Goal: Task Accomplishment & Management: Manage account settings

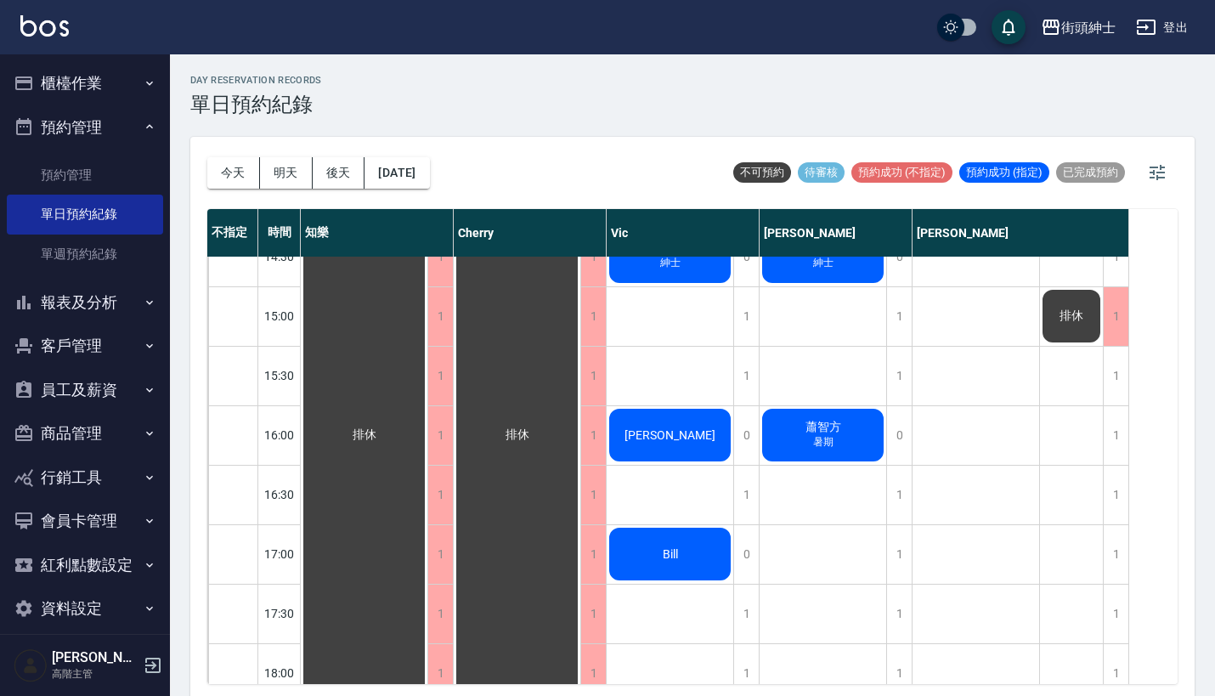
scroll to position [697, 0]
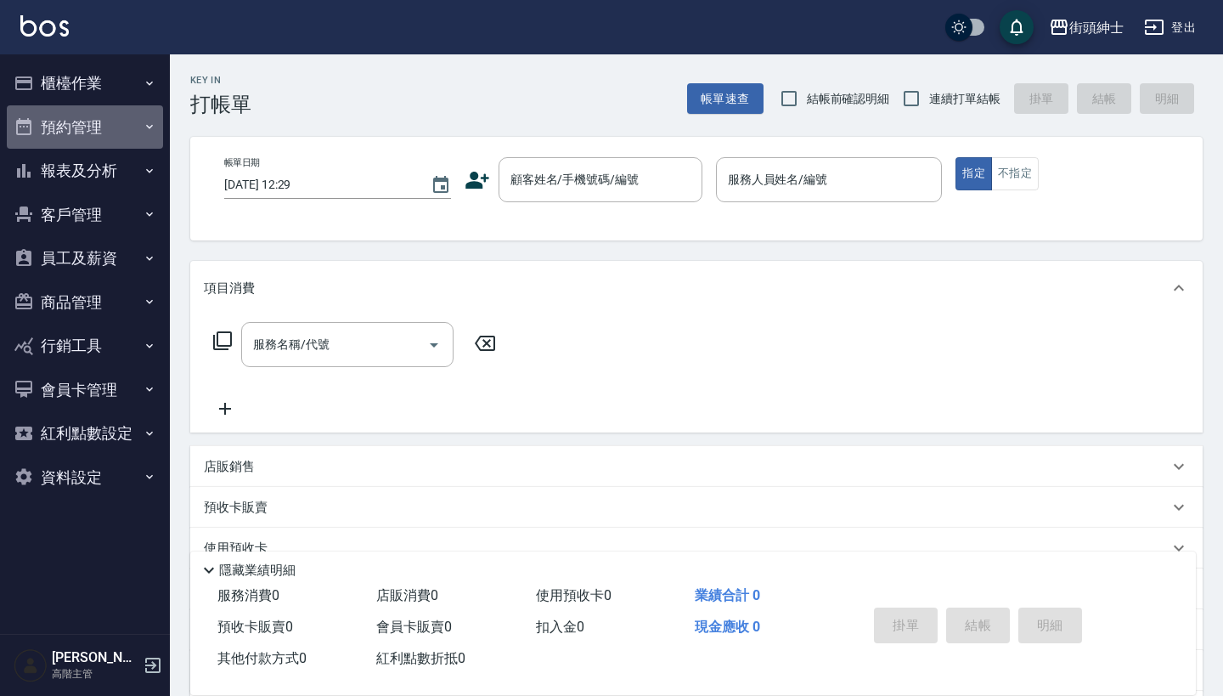
click at [101, 111] on button "預約管理" at bounding box center [85, 127] width 156 height 44
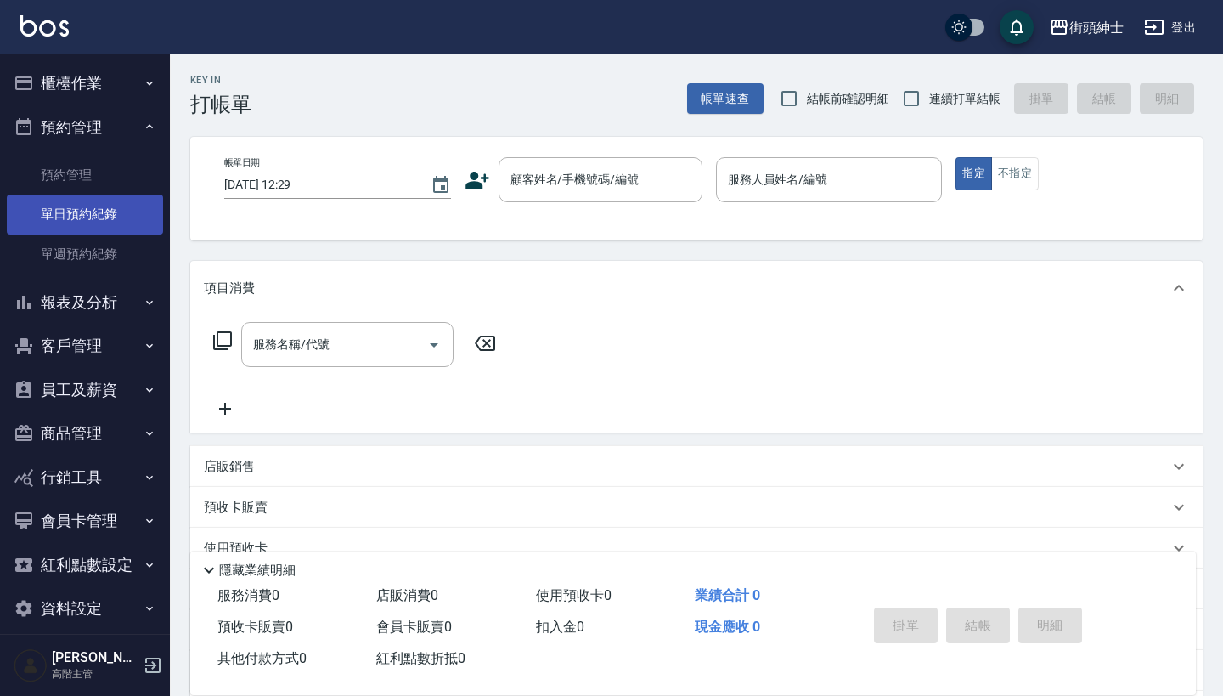
click at [106, 202] on link "單日預約紀錄" at bounding box center [85, 214] width 156 height 39
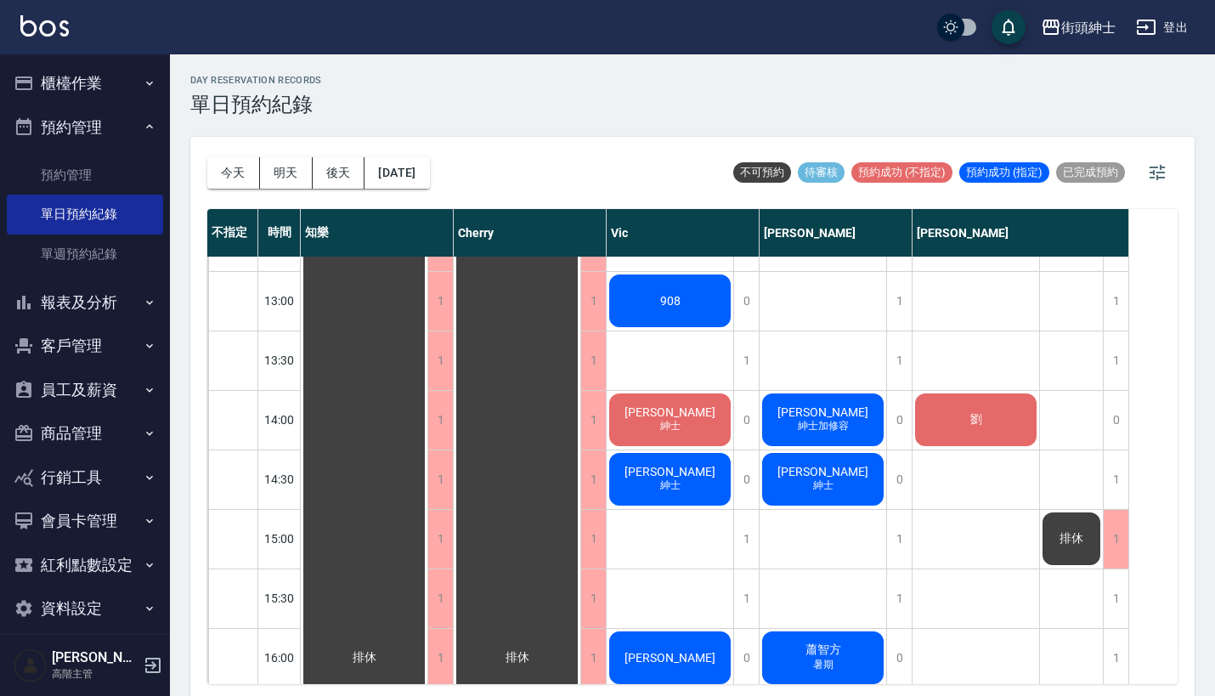
scroll to position [462, 0]
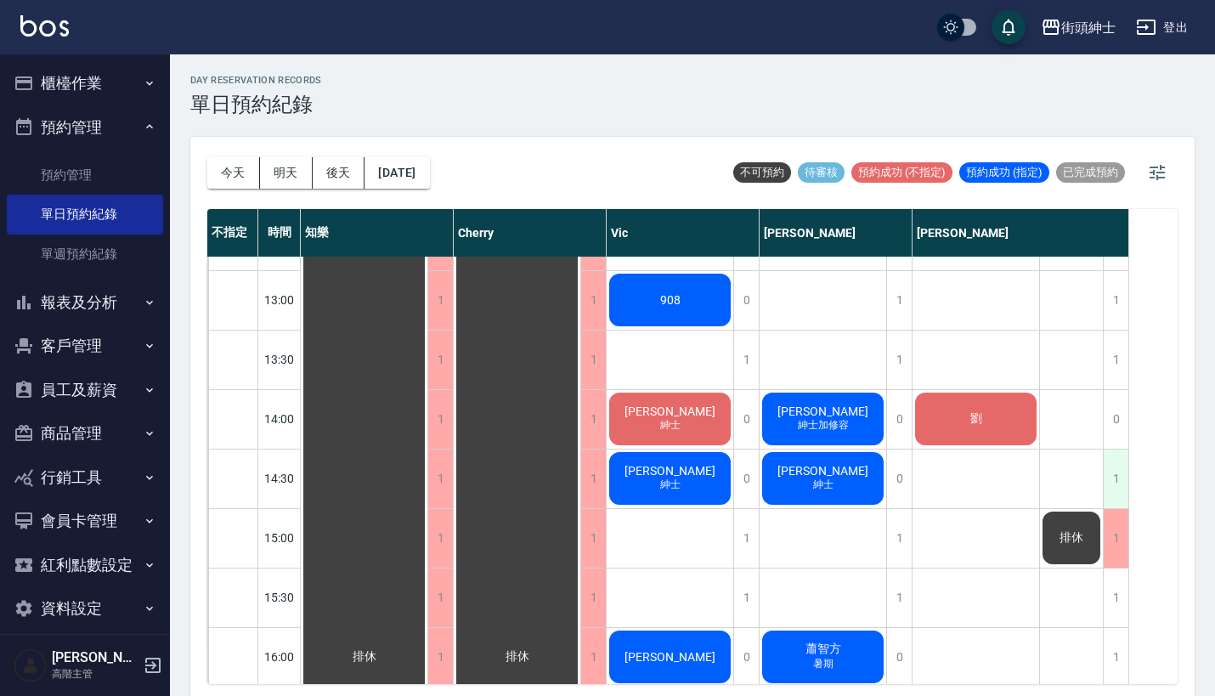
click at [1109, 487] on div "1" at bounding box center [1115, 478] width 25 height 59
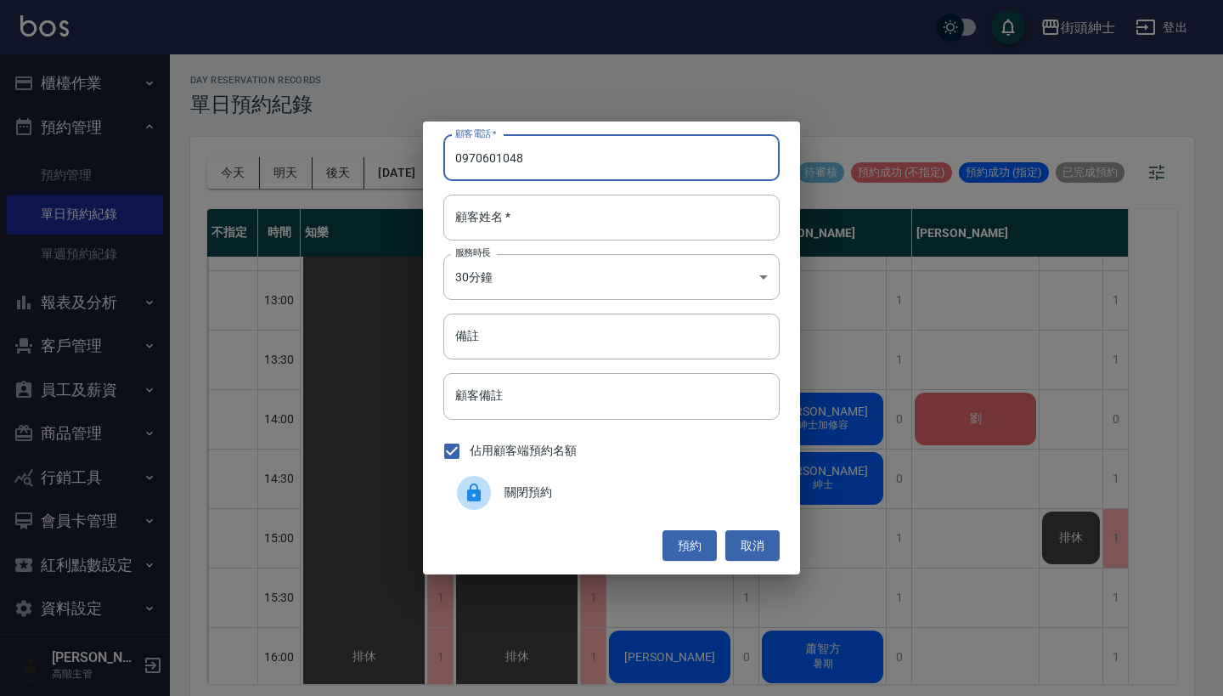
type input "0970601048"
click at [608, 249] on div "顧客電話   * [PHONE_NUMBER] 顧客電話   * 顧客姓名   * 顧客姓名   * 服務時長 30分鐘 1 服務時長 備註 備註 顧客備註 …" at bounding box center [611, 347] width 377 height 453
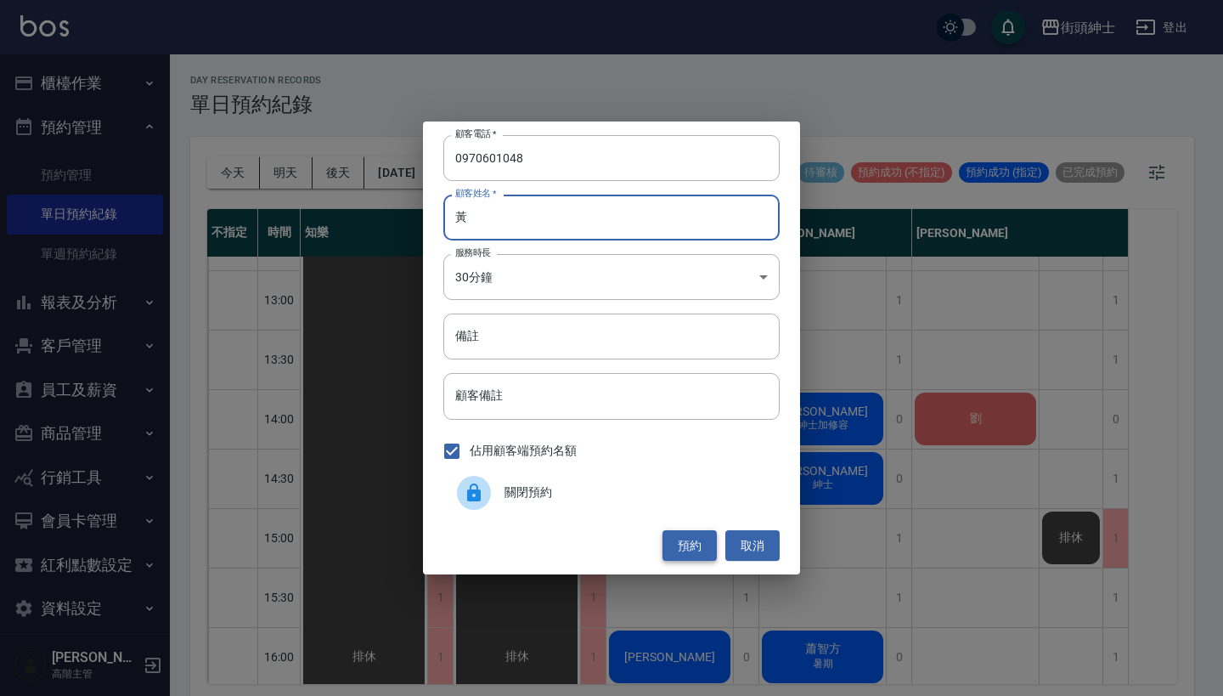
type input "黃"
click at [683, 542] on button "預約" at bounding box center [690, 545] width 54 height 31
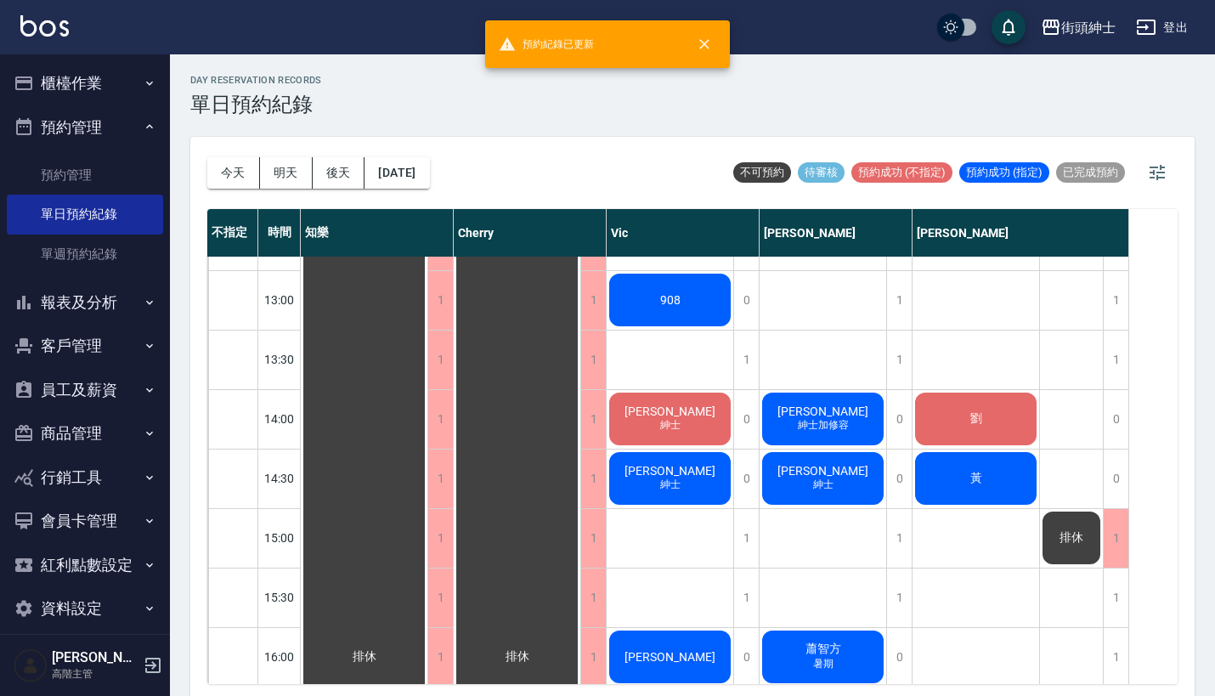
click at [427, 468] on div "黃" at bounding box center [364, 656] width 127 height 1723
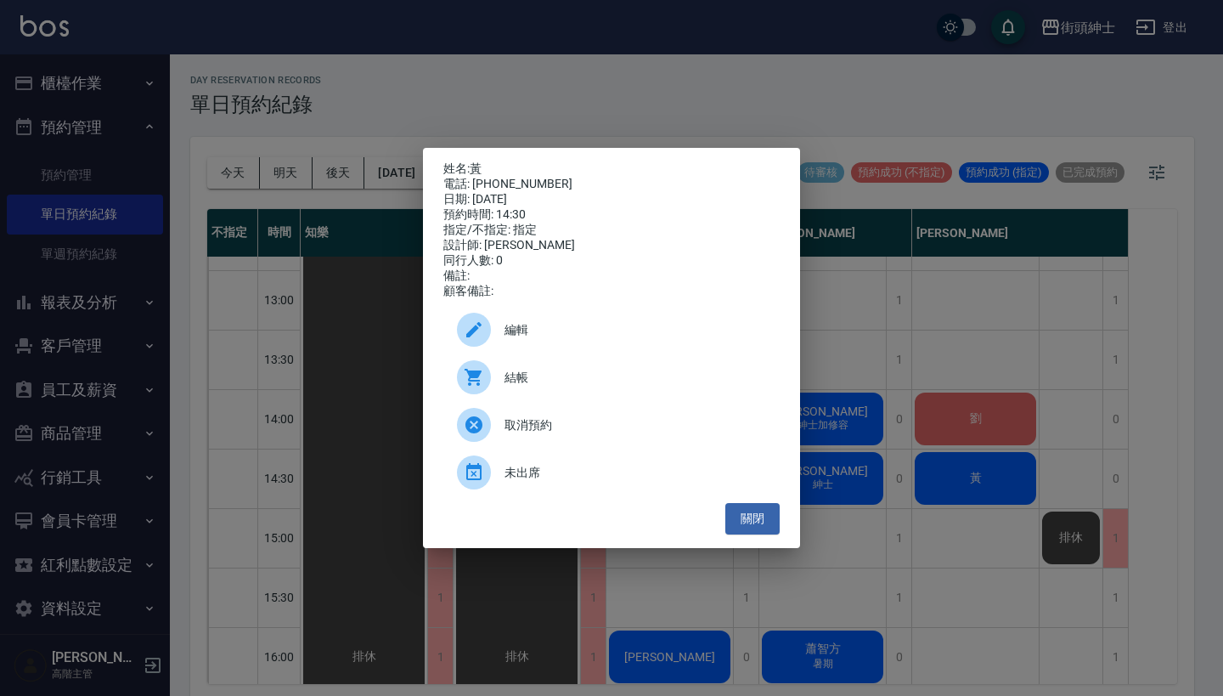
click at [716, 339] on span "編輯" at bounding box center [636, 330] width 262 height 18
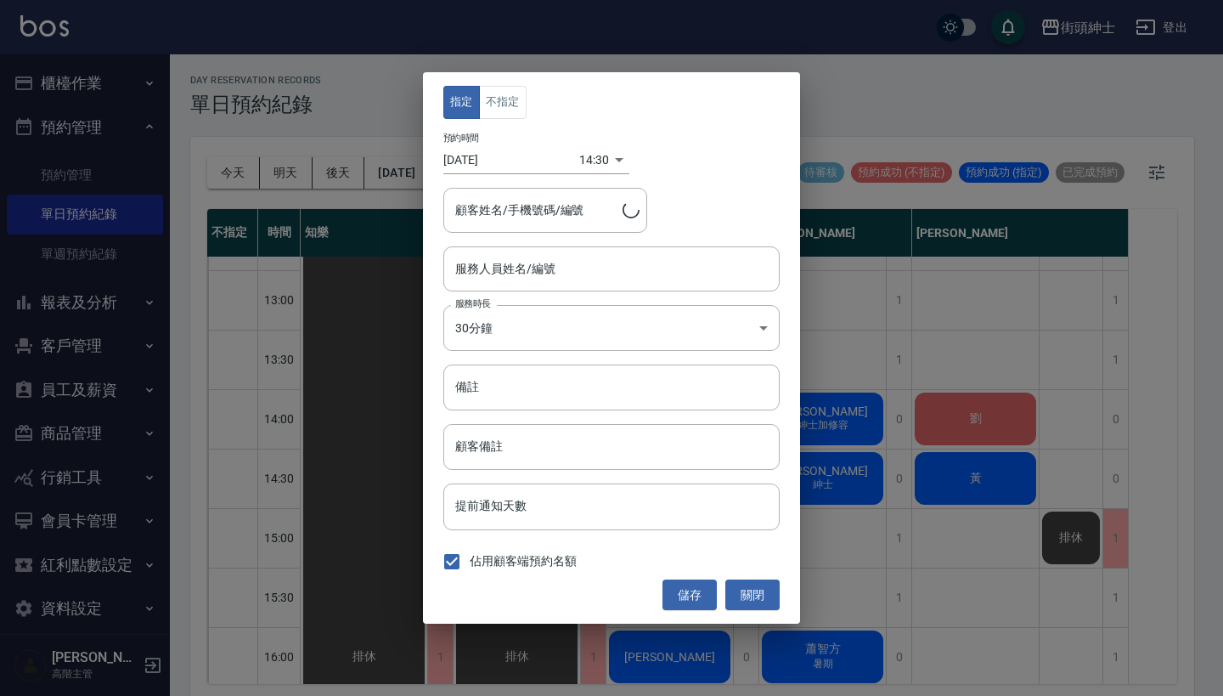
type input "[PERSON_NAME](無代號)"
type input "黃/0970601048"
click at [517, 110] on button "不指定" at bounding box center [503, 102] width 48 height 33
click at [703, 592] on button "儲存" at bounding box center [690, 594] width 54 height 31
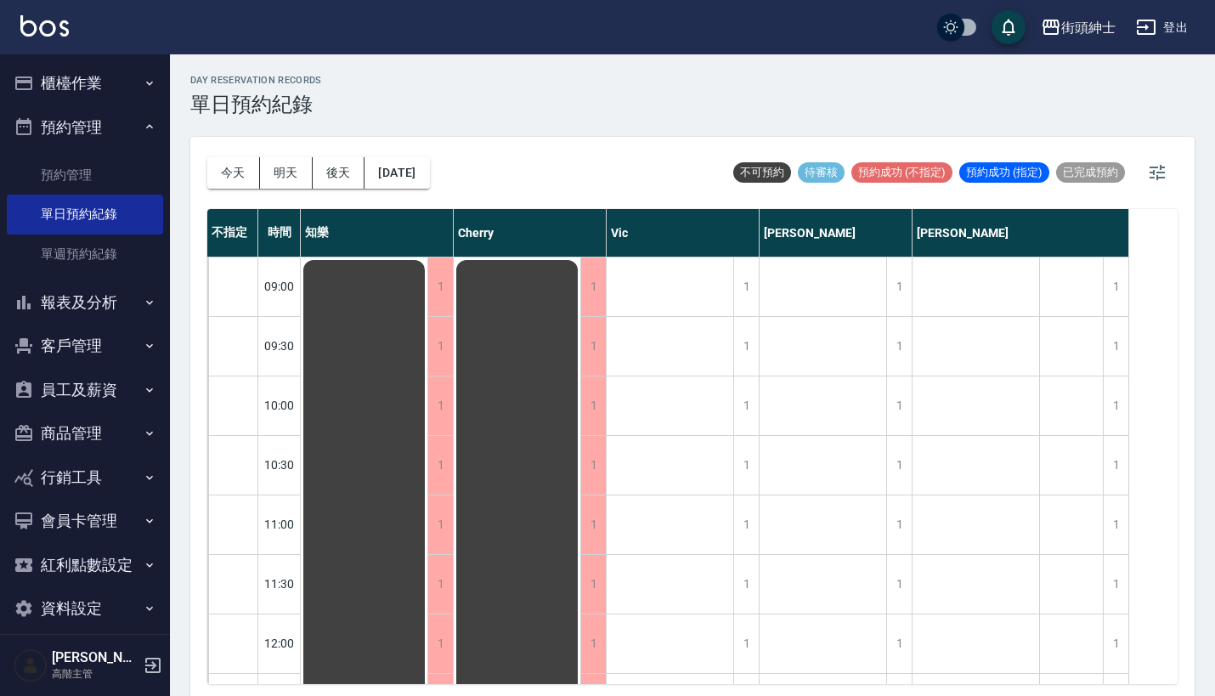
scroll to position [0, 0]
click at [101, 91] on button "櫃檯作業" at bounding box center [85, 83] width 156 height 44
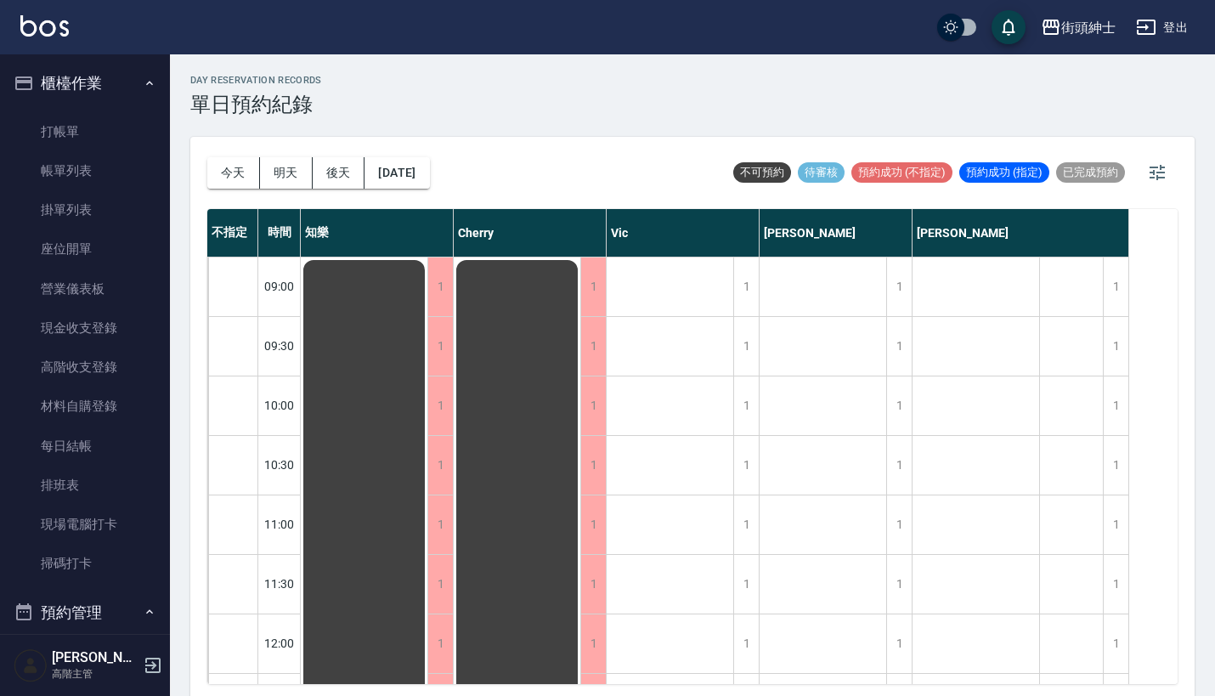
click at [101, 91] on button "櫃檯作業" at bounding box center [85, 83] width 156 height 44
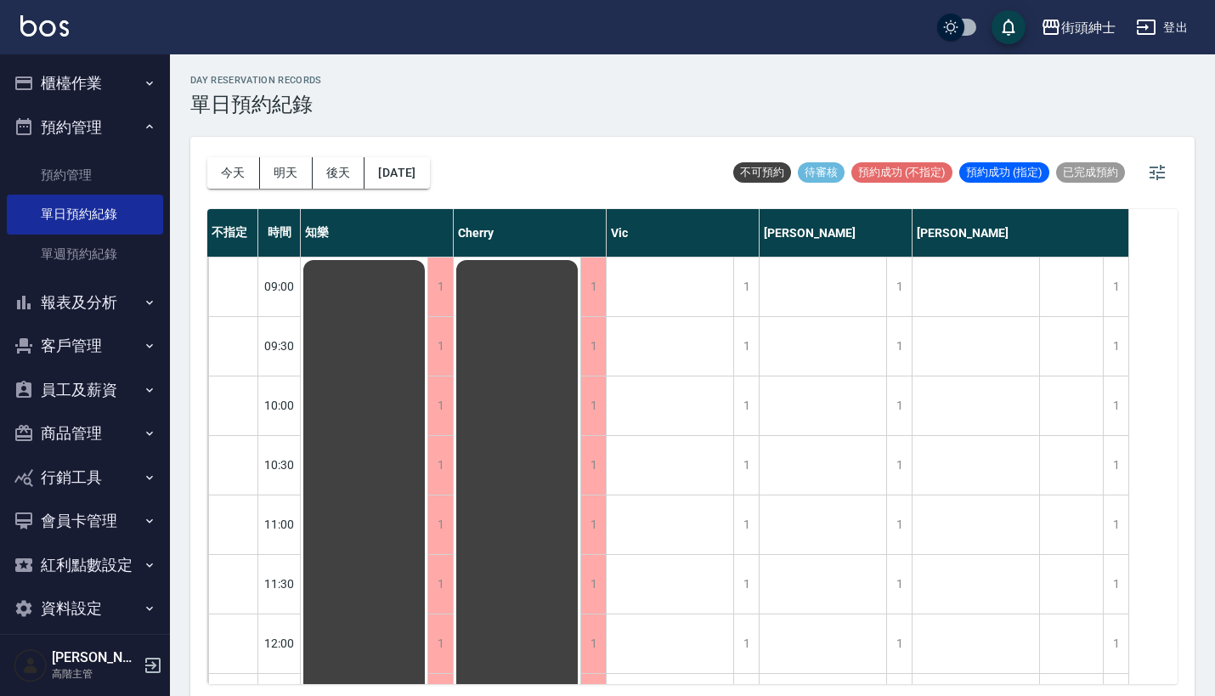
click at [110, 87] on button "櫃檯作業" at bounding box center [85, 83] width 156 height 44
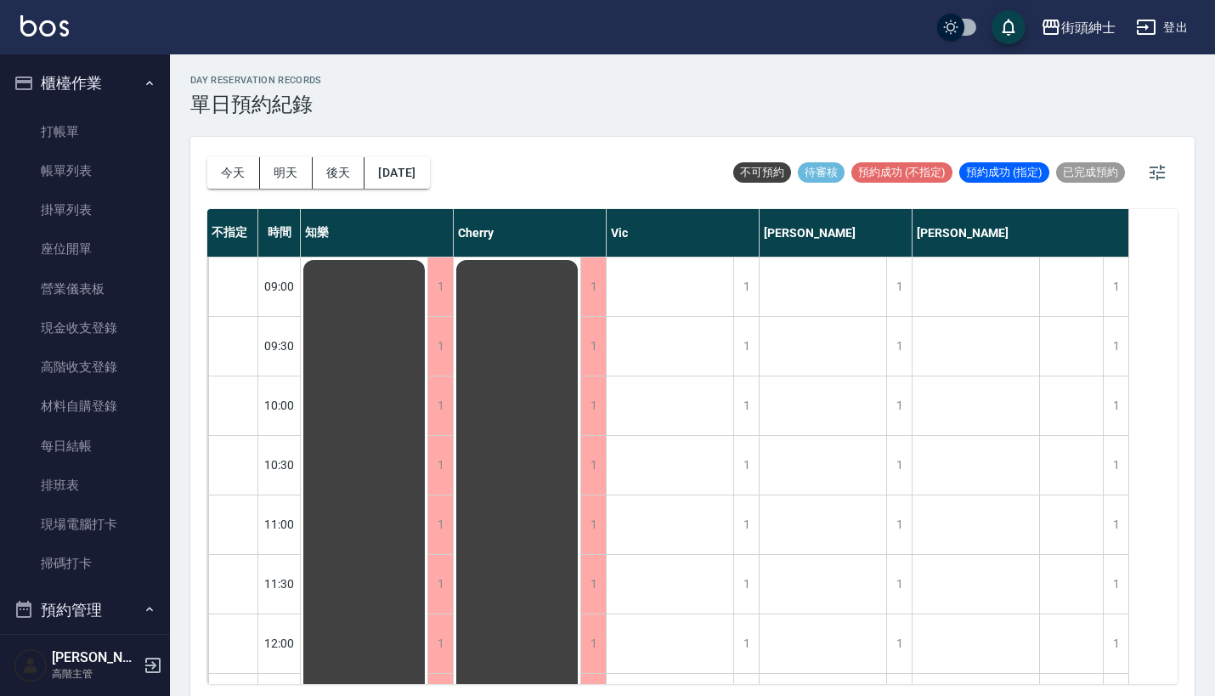
click at [110, 87] on button "櫃檯作業" at bounding box center [85, 83] width 156 height 44
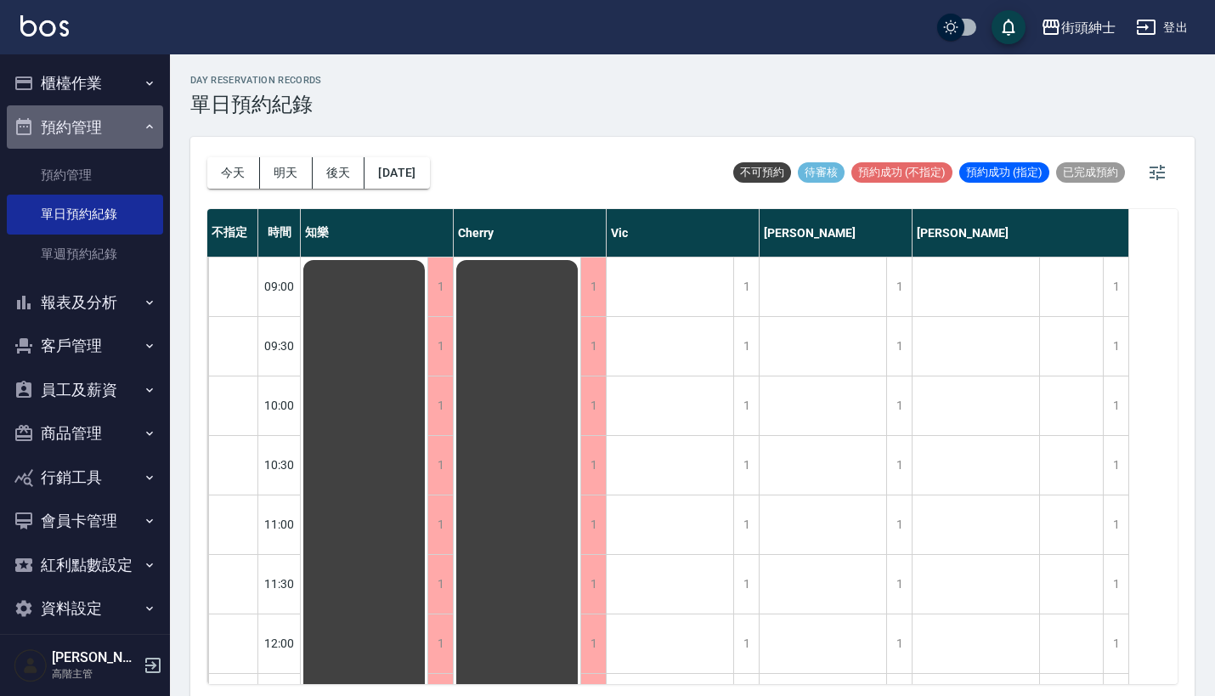
click at [119, 123] on button "預約管理" at bounding box center [85, 127] width 156 height 44
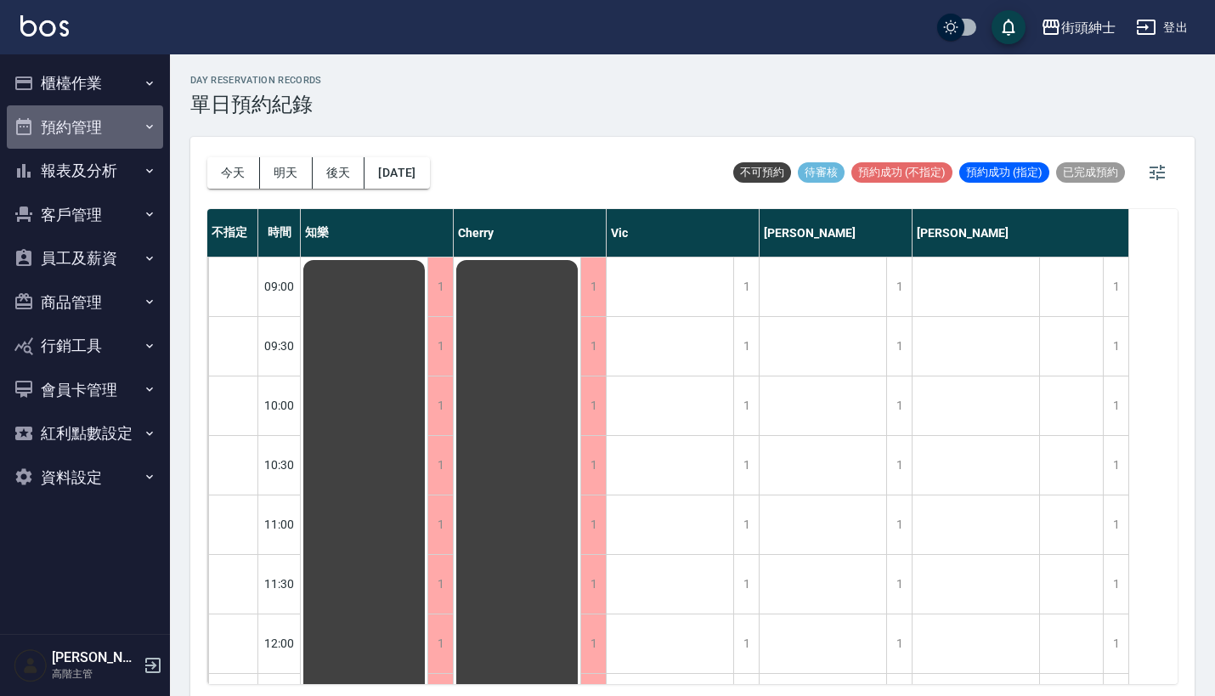
click at [117, 105] on button "預約管理" at bounding box center [85, 127] width 156 height 44
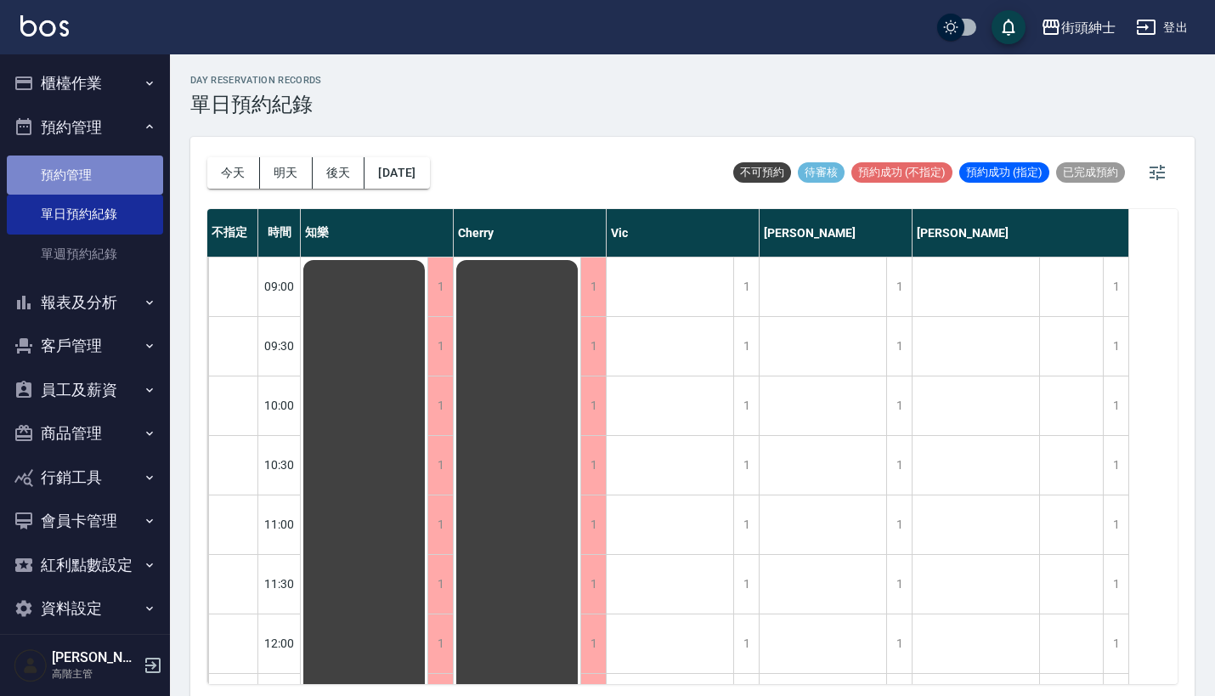
click at [115, 178] on link "預約管理" at bounding box center [85, 174] width 156 height 39
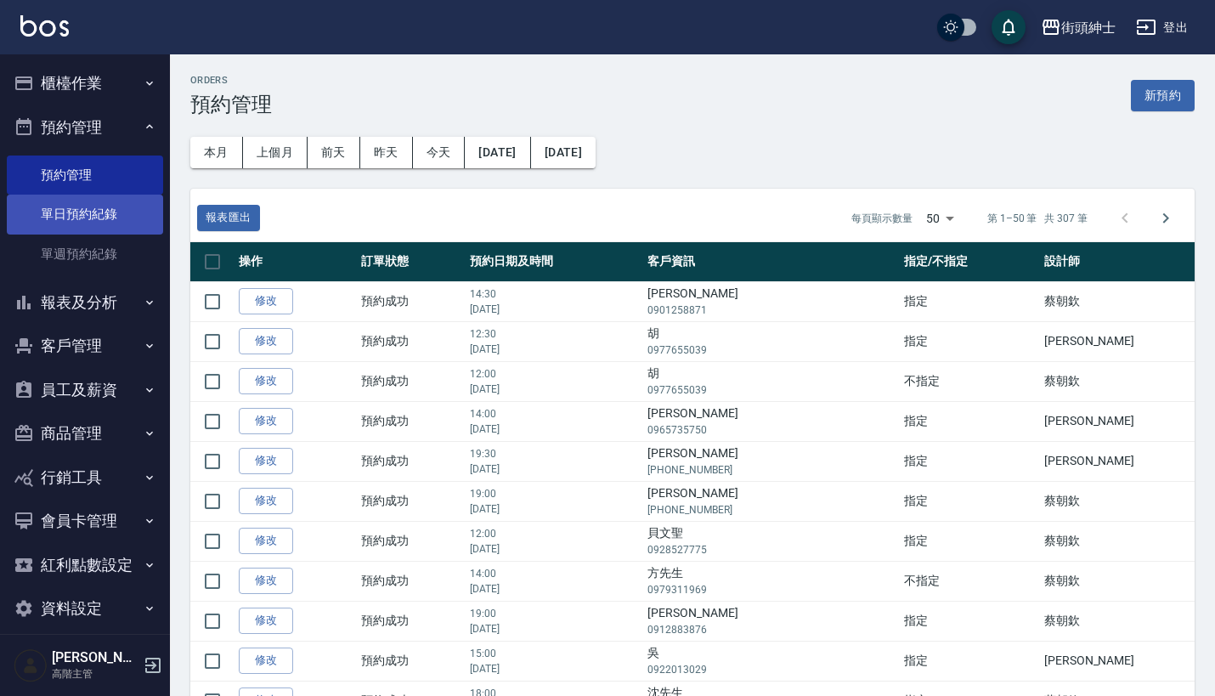
click at [121, 216] on link "單日預約紀錄" at bounding box center [85, 214] width 156 height 39
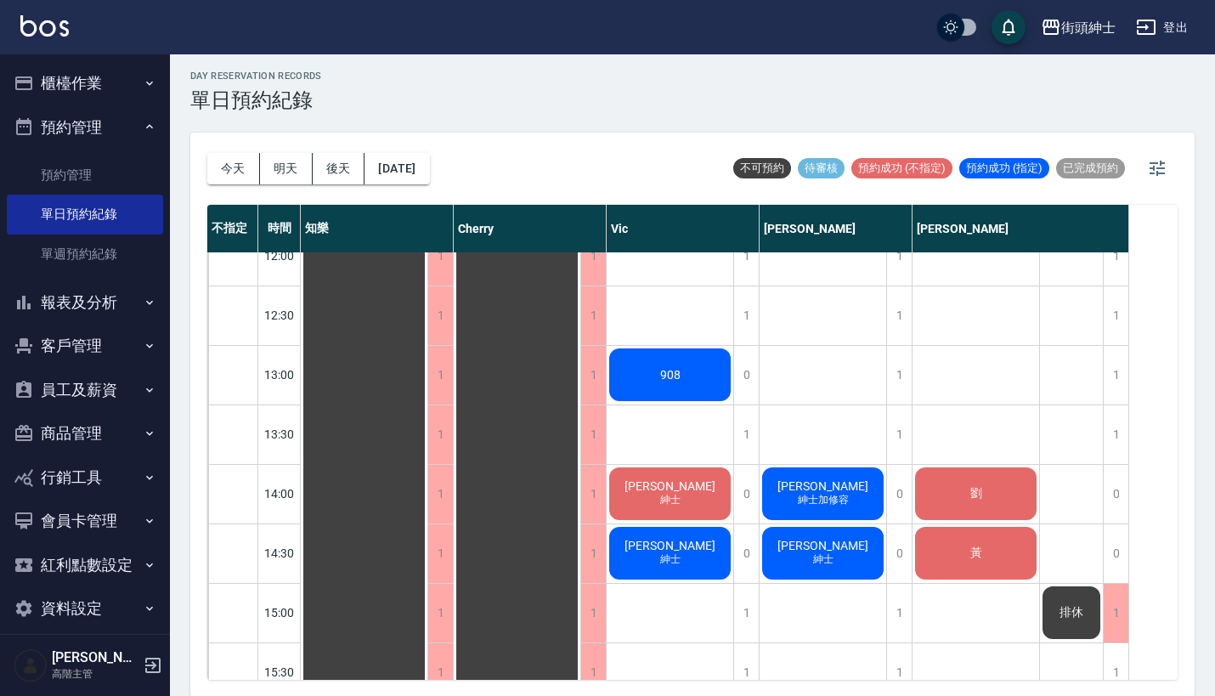
scroll to position [376, 0]
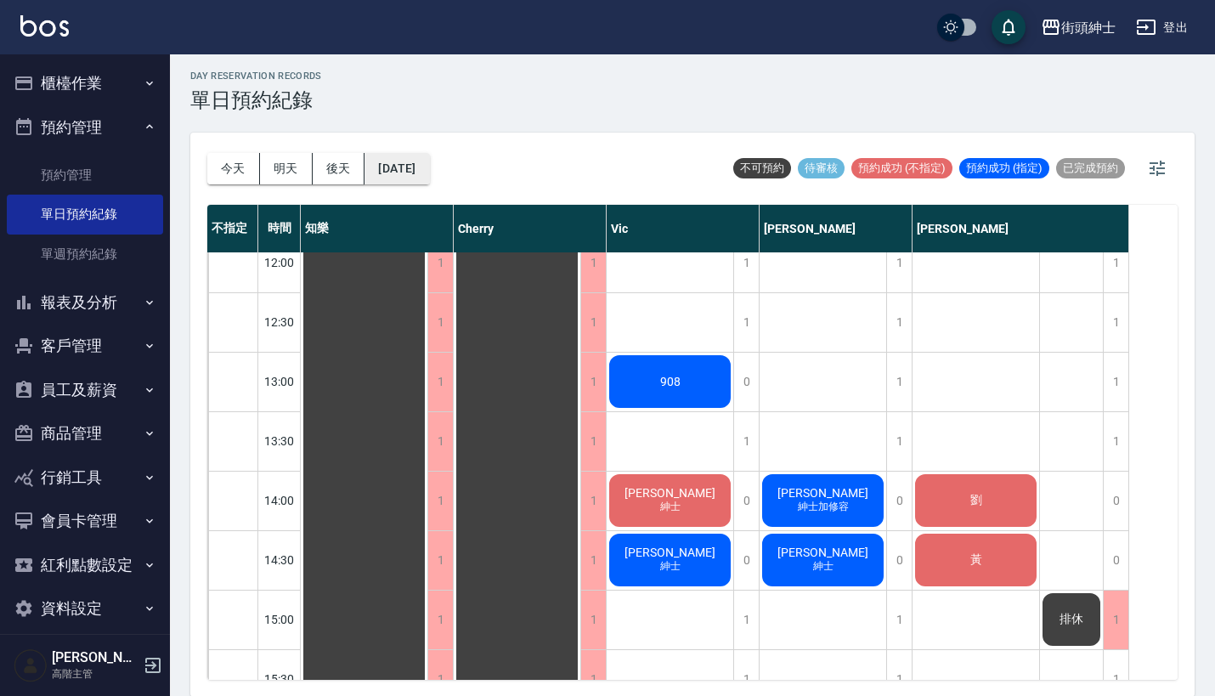
click at [420, 167] on button "[DATE]" at bounding box center [396, 168] width 65 height 31
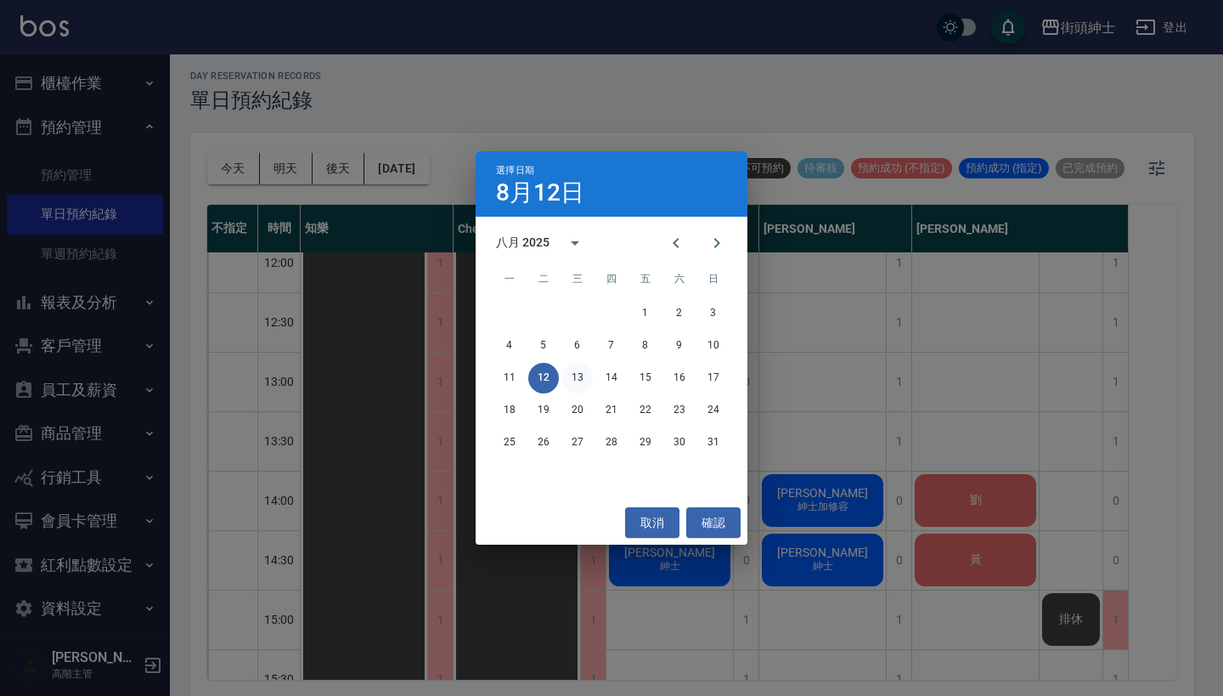
click at [573, 371] on button "13" at bounding box center [577, 378] width 31 height 31
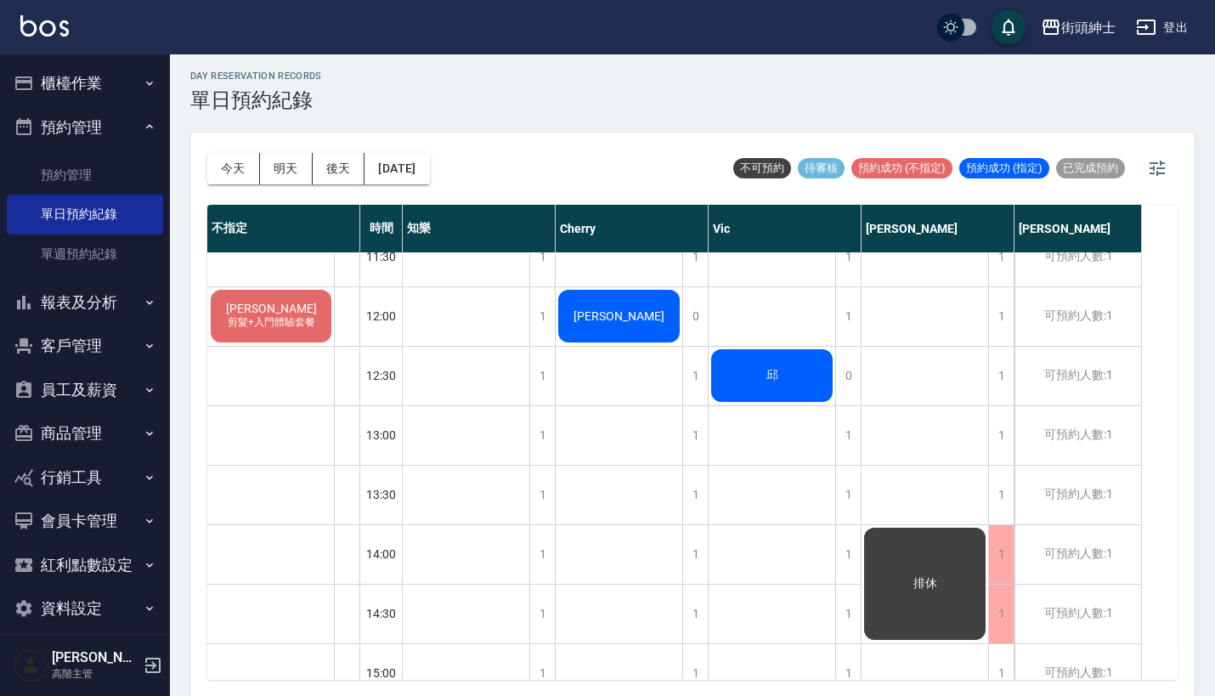
scroll to position [311, 0]
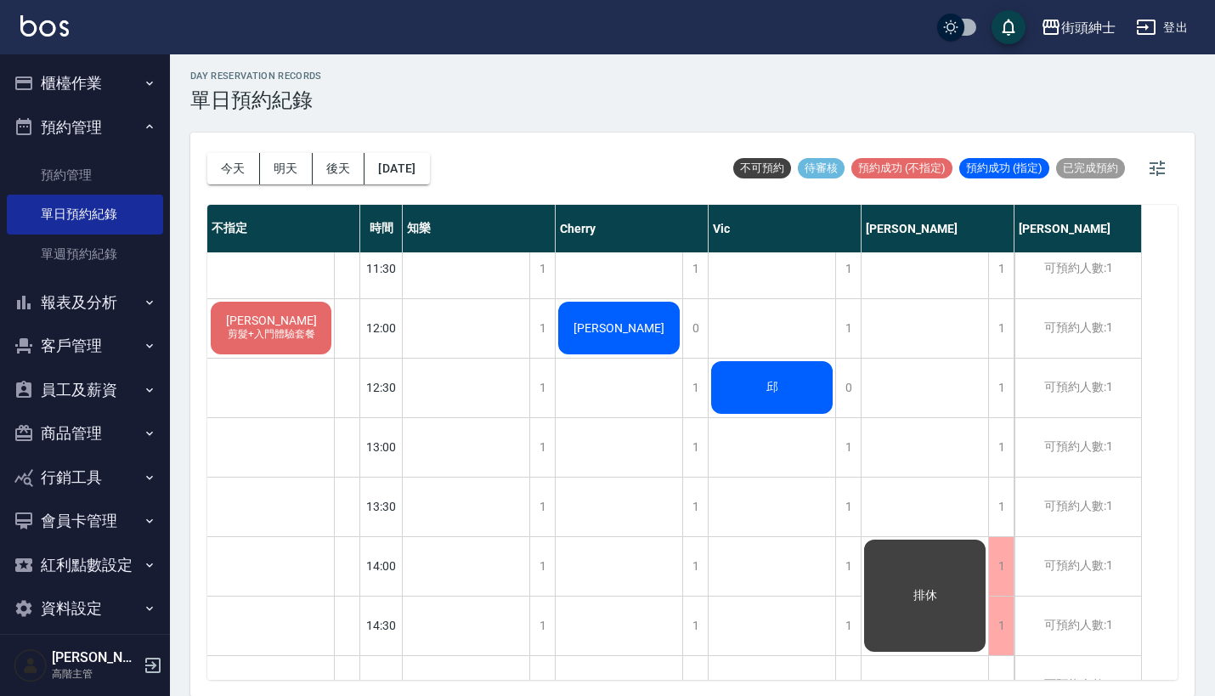
click at [298, 327] on div "[PERSON_NAME] 剪髮+入門體驗套餐" at bounding box center [271, 328] width 126 height 58
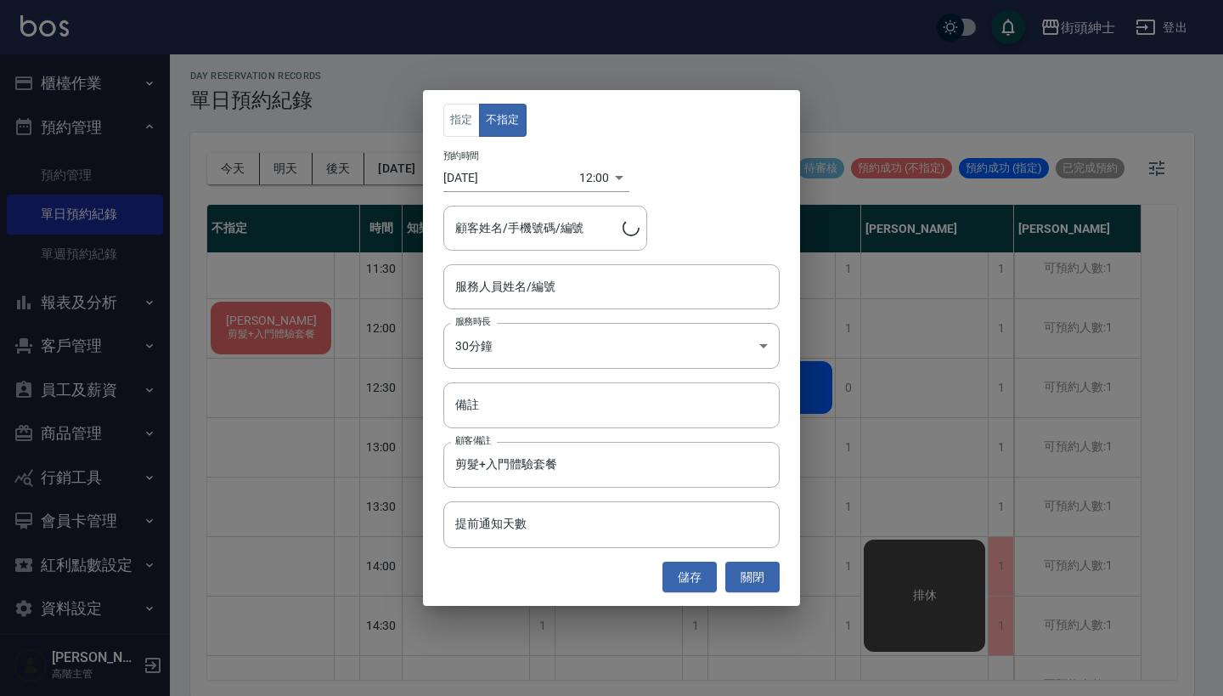
type input "[PERSON_NAME]/0917500793"
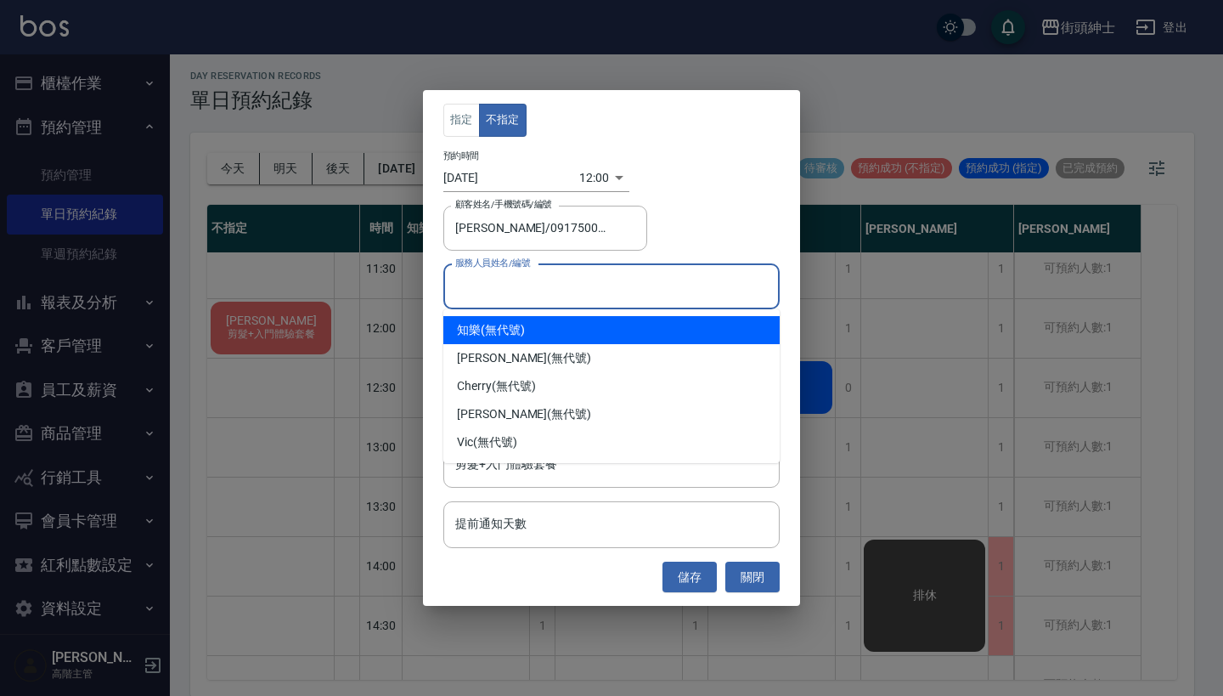
click at [528, 285] on div "服務人員姓名/編號 服務人員姓名/編號" at bounding box center [611, 286] width 336 height 45
click at [910, 319] on div "指定 不指定 預約時間 [DATE] 12:00 1755057600000 顧客姓名/手機號碼/編號 [PERSON_NAME]/0917500793 顧客…" at bounding box center [611, 348] width 1223 height 696
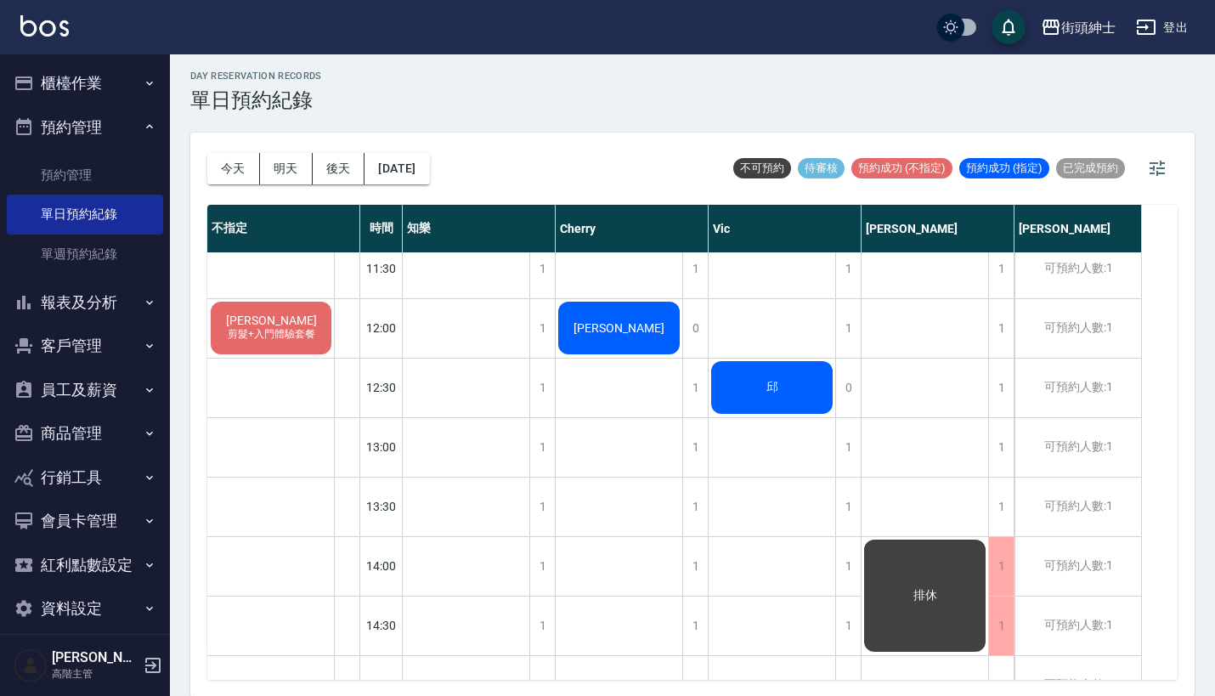
scroll to position [285, 0]
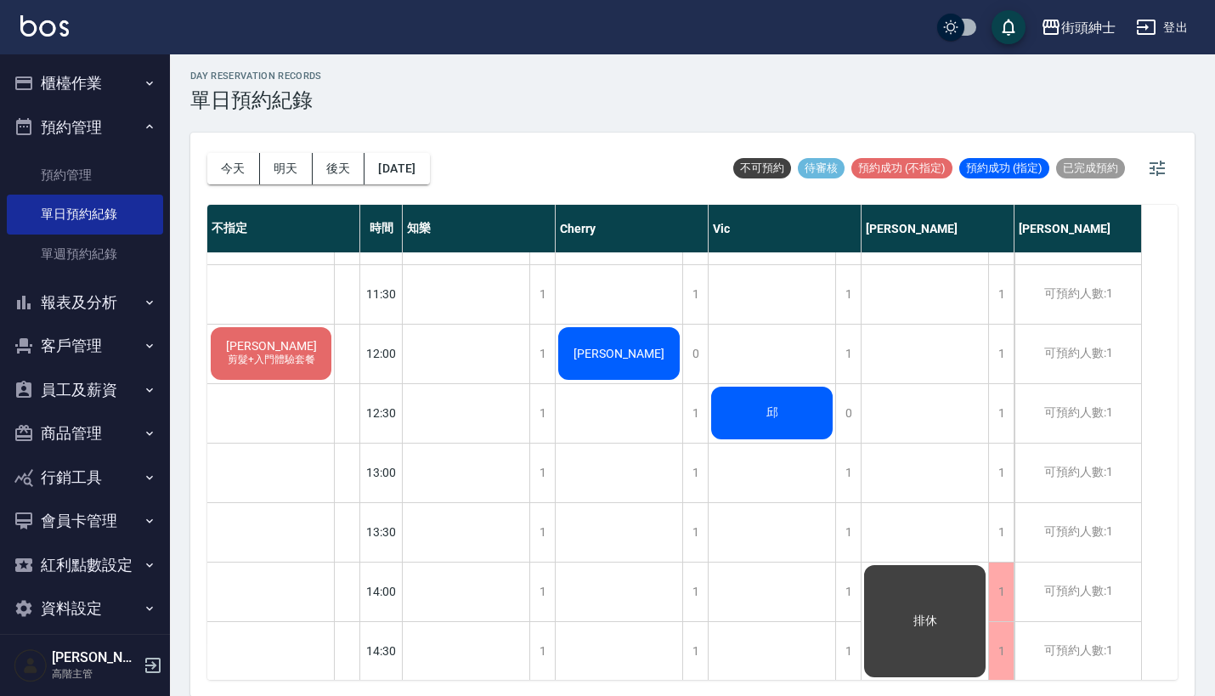
click at [285, 340] on span "[PERSON_NAME]" at bounding box center [272, 346] width 98 height 14
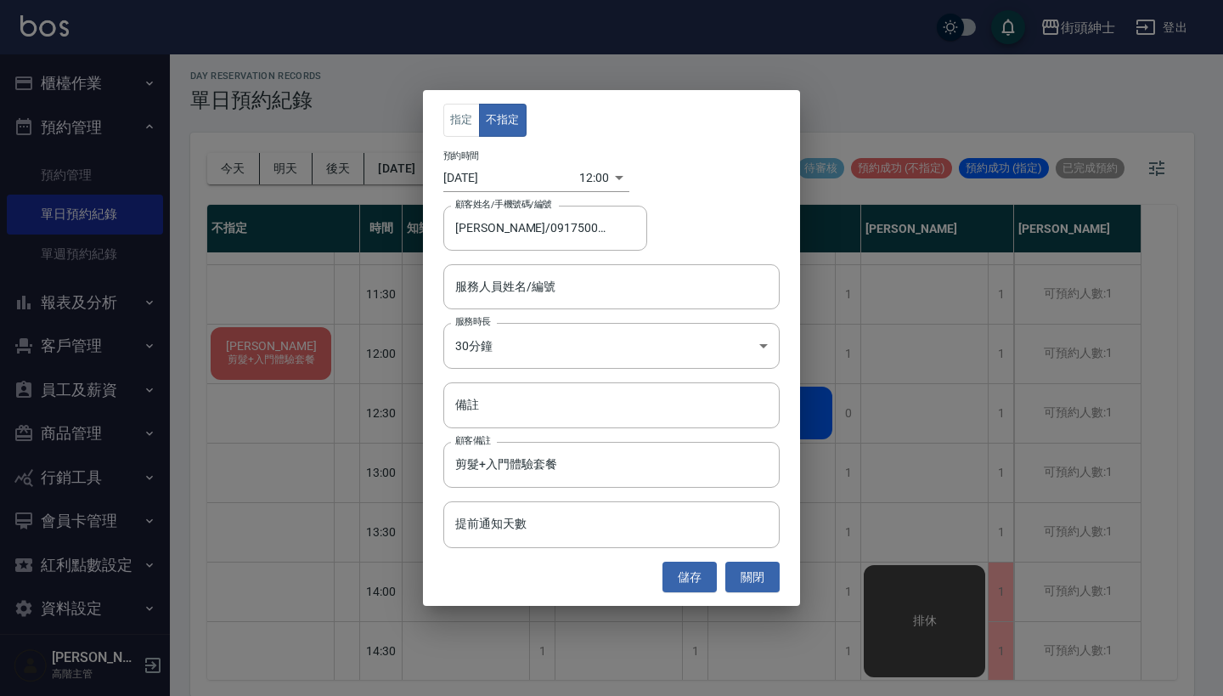
click at [931, 294] on div "指定 不指定 預約時間 [DATE] 12:00 1755057600000 顧客姓名/手機號碼/編號 [PERSON_NAME]/0917500793 顧客…" at bounding box center [611, 348] width 1223 height 696
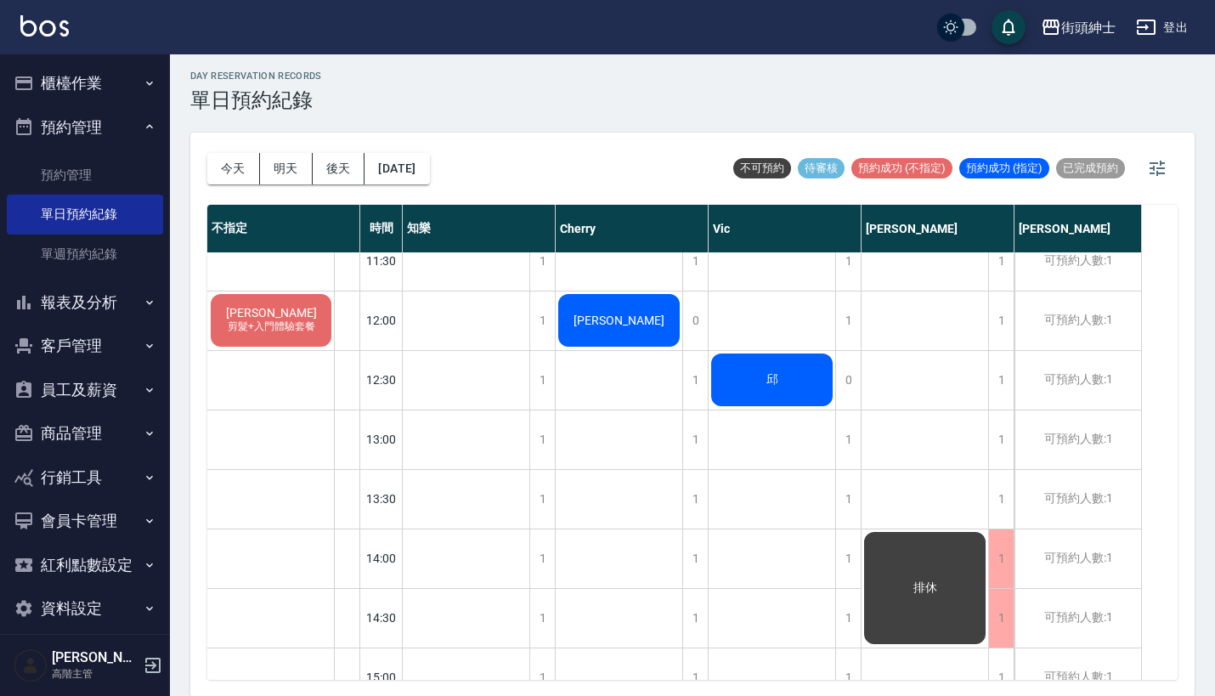
scroll to position [293, 0]
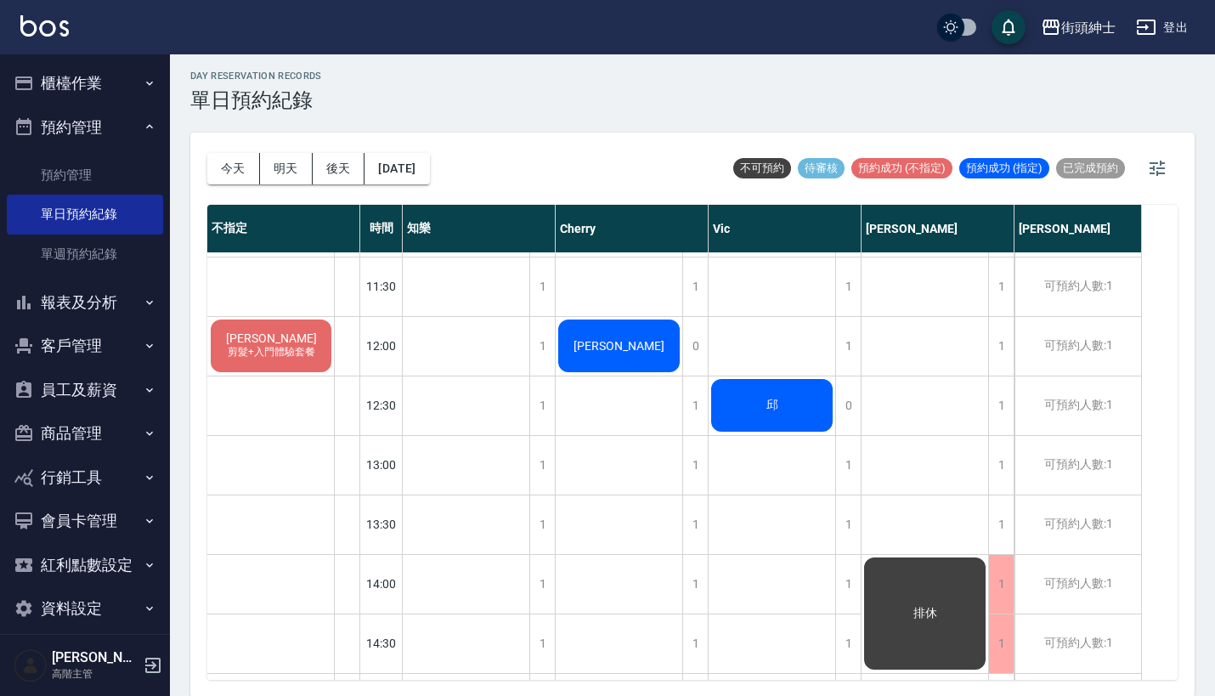
click at [292, 342] on div "[PERSON_NAME] 剪髮+入門體驗套餐" at bounding box center [271, 346] width 126 height 58
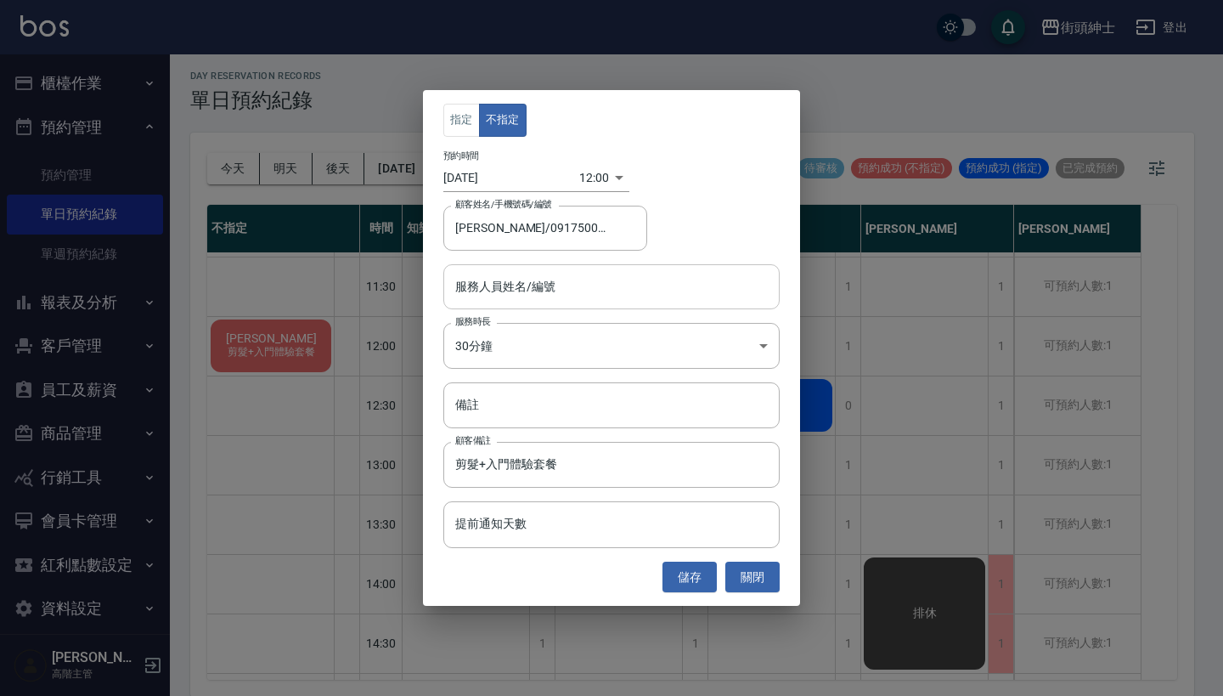
click at [529, 291] on input "服務人員姓名/編號" at bounding box center [611, 287] width 321 height 30
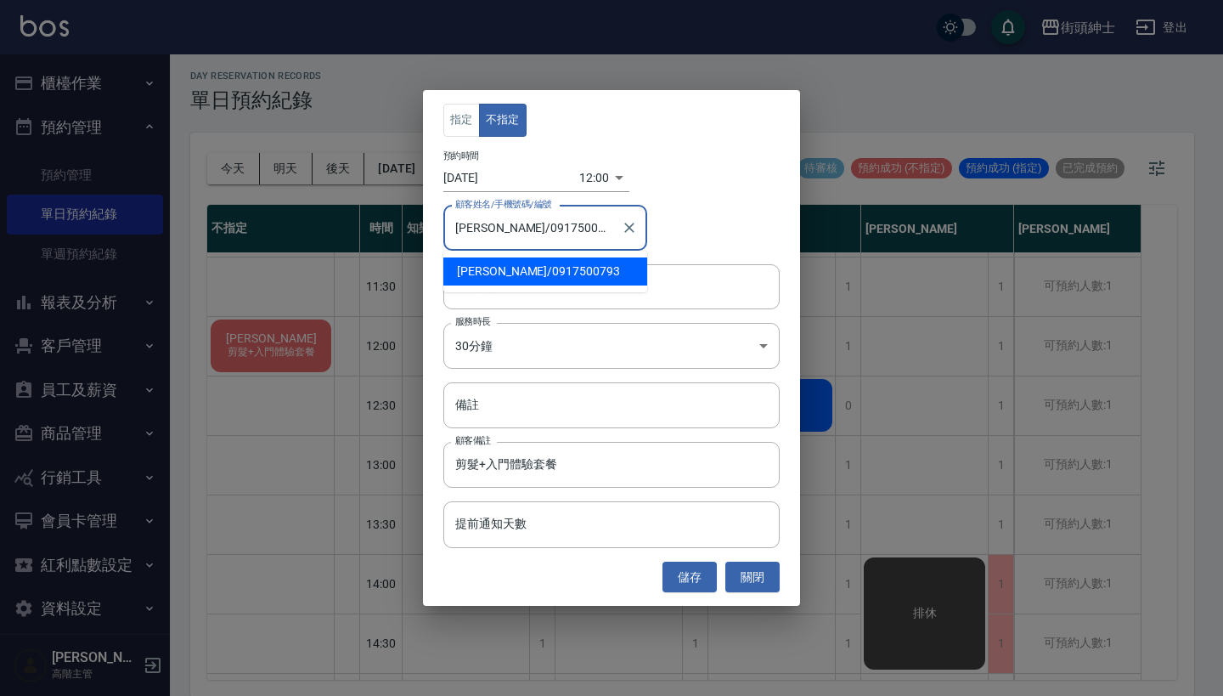
drag, startPoint x: 567, startPoint y: 231, endPoint x: 355, endPoint y: 231, distance: 212.4
click at [355, 231] on div "指定 不指定 預約時間 [DATE] 12:00 1755057600000 顧客姓名/手機號碼/編號 [PERSON_NAME]/0917500793 顧客…" at bounding box center [611, 348] width 1223 height 696
click at [720, 242] on div "顧客姓名/手機號碼/編號 [PERSON_NAME]/0917500793 顧客姓名/手機號碼/編號" at bounding box center [611, 228] width 336 height 45
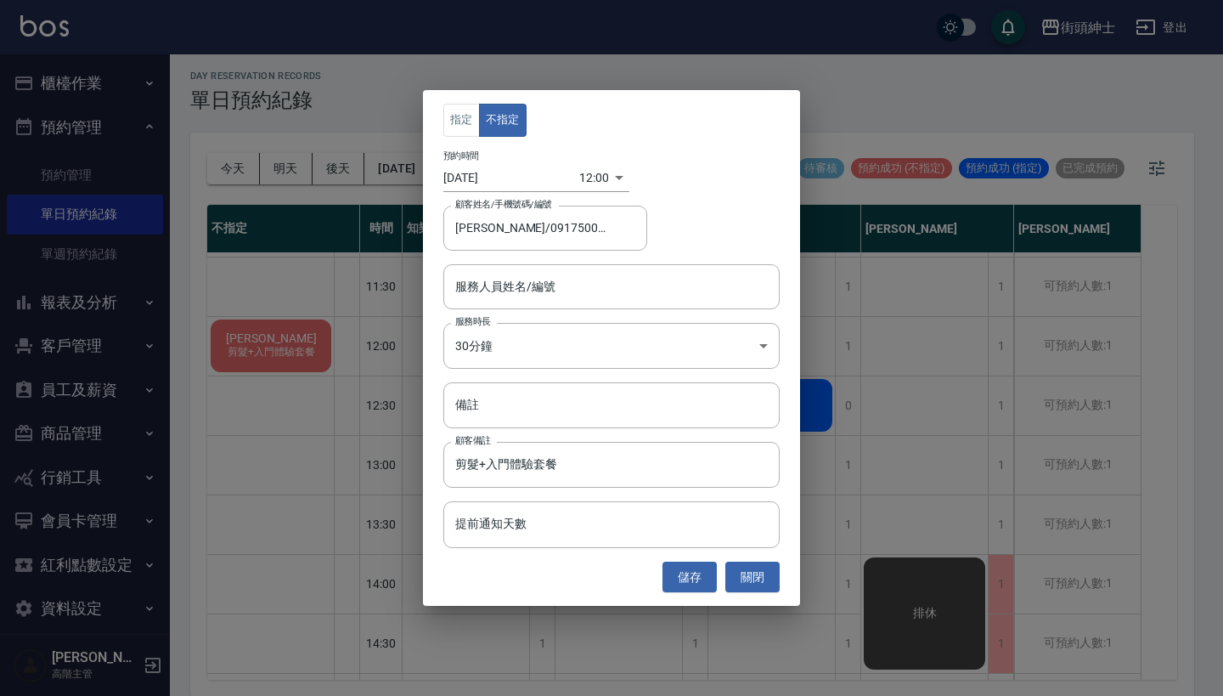
click at [849, 344] on div "指定 不指定 預約時間 [DATE] 12:00 1755057600000 顧客姓名/手機號碼/編號 [PERSON_NAME]/0917500793 顧客…" at bounding box center [611, 348] width 1223 height 696
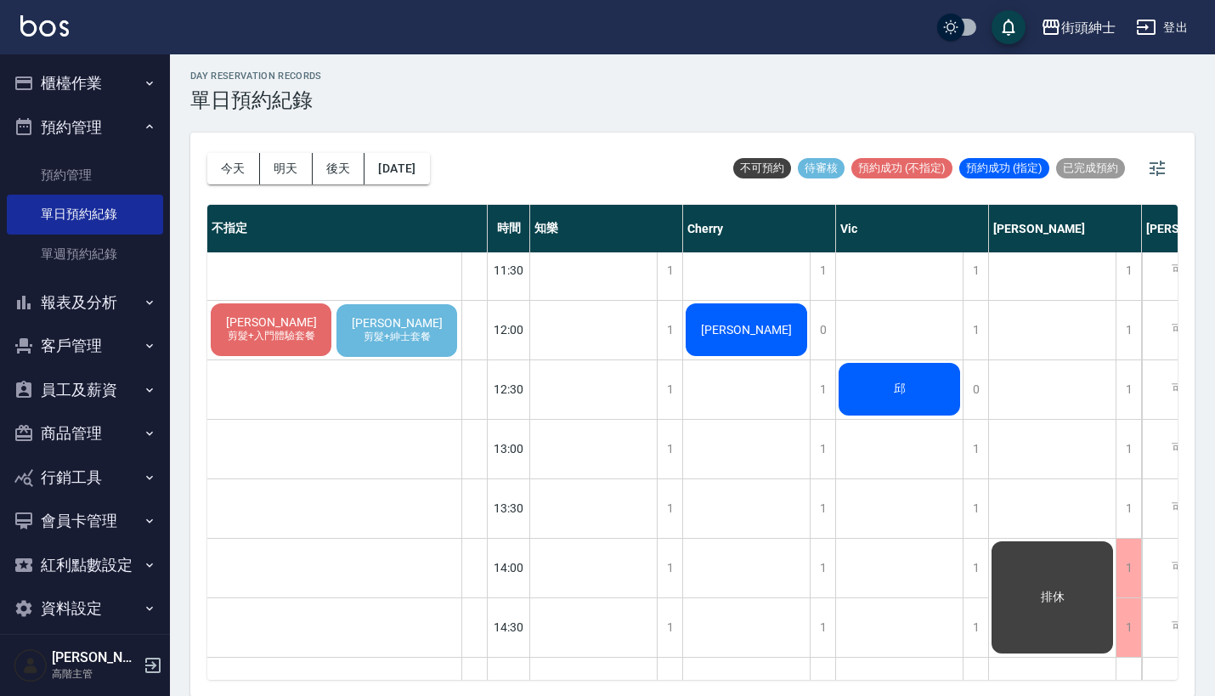
scroll to position [311, 0]
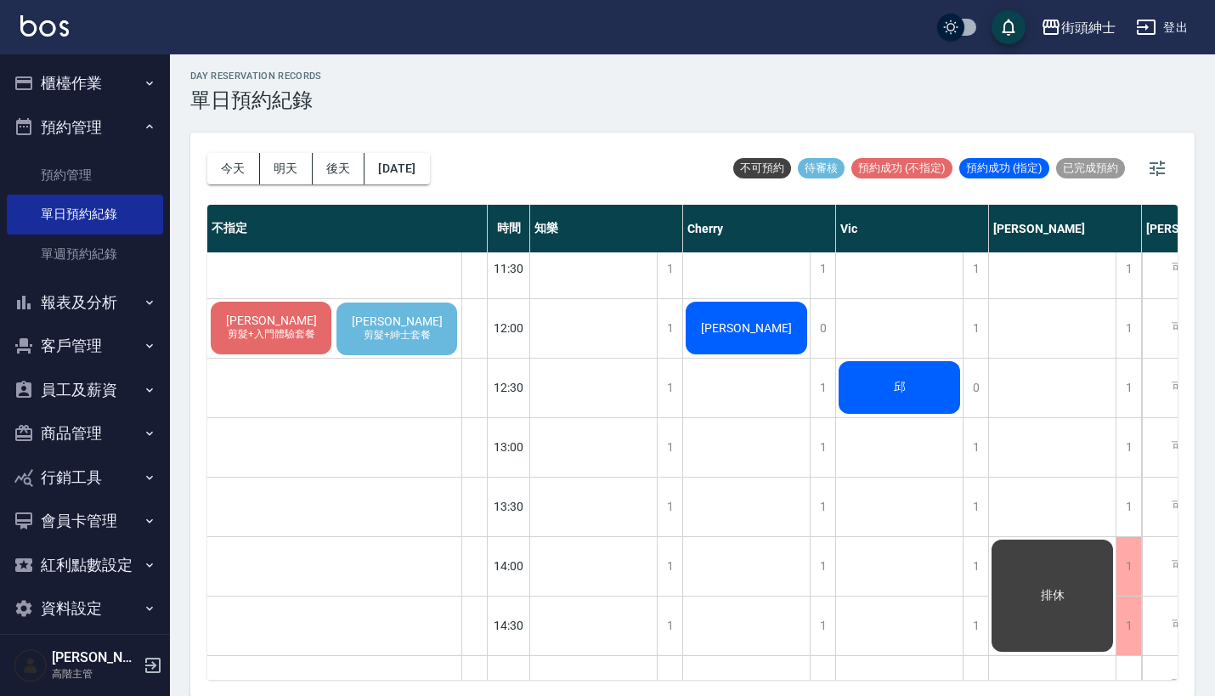
click at [319, 336] on span "剪髮+紳士套餐" at bounding box center [271, 334] width 94 height 14
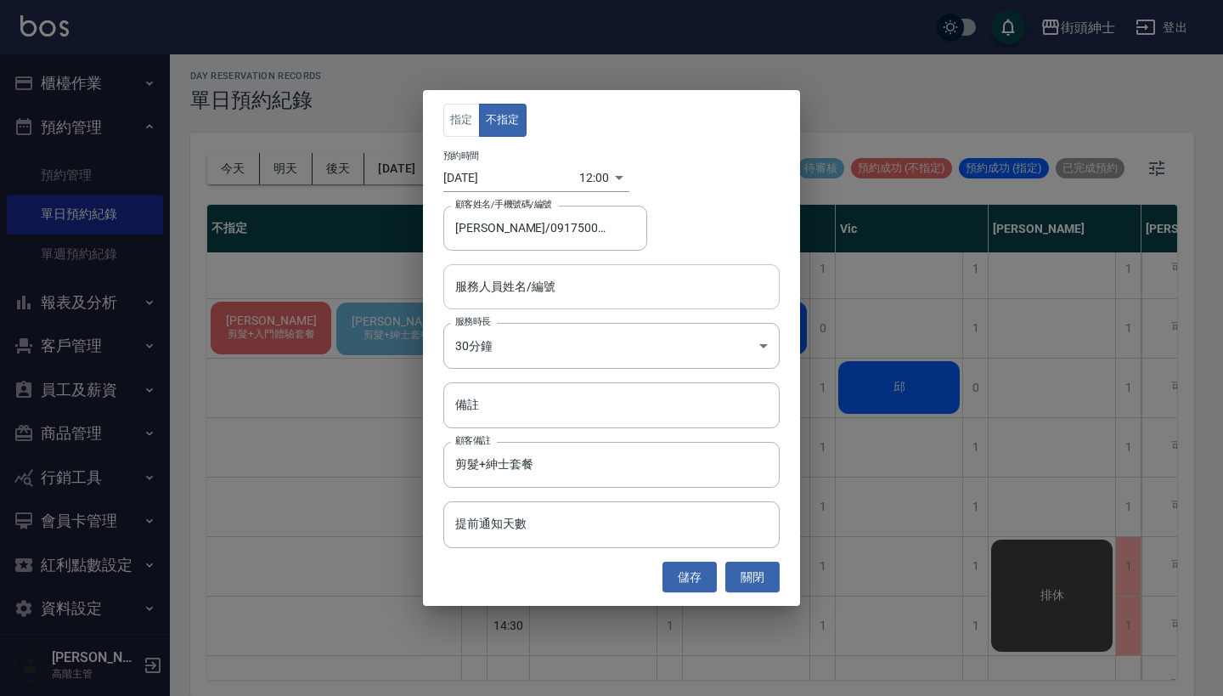
click at [542, 291] on input "服務人員姓名/編號" at bounding box center [611, 287] width 321 height 30
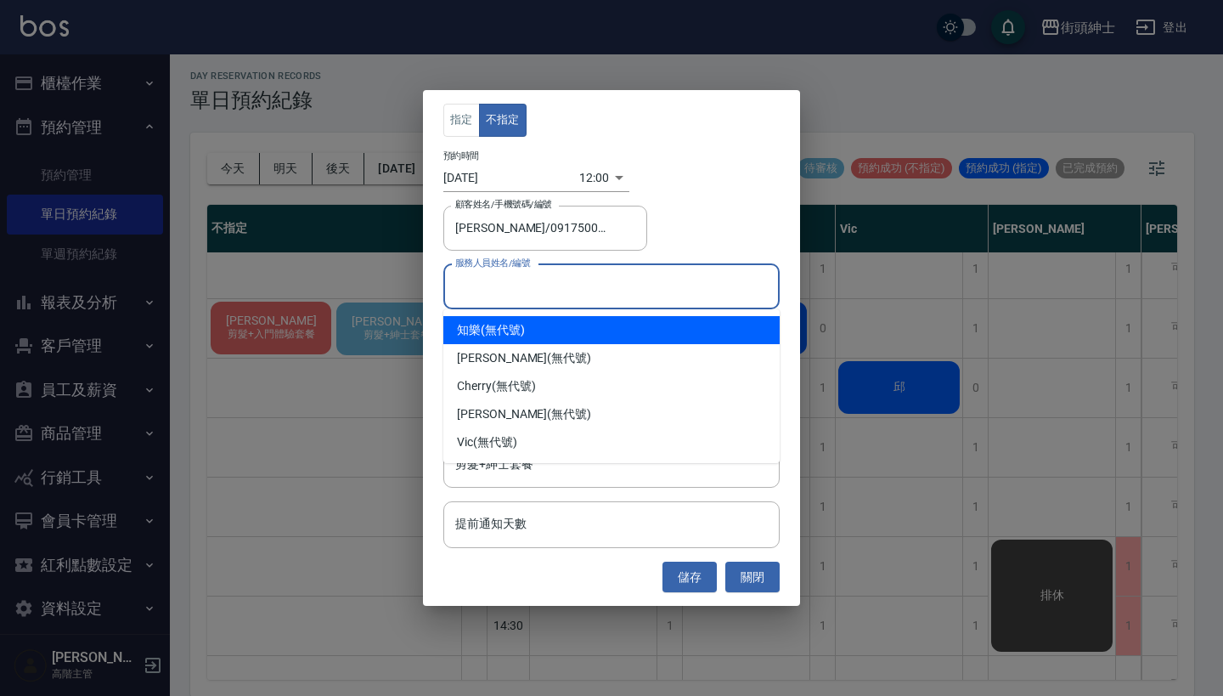
click at [893, 326] on div "指定 不指定 預約時間 [DATE] 12:00 1755057600000 顧客姓名/手機號碼/編號 [PERSON_NAME]/0917500793 顧客…" at bounding box center [611, 348] width 1223 height 696
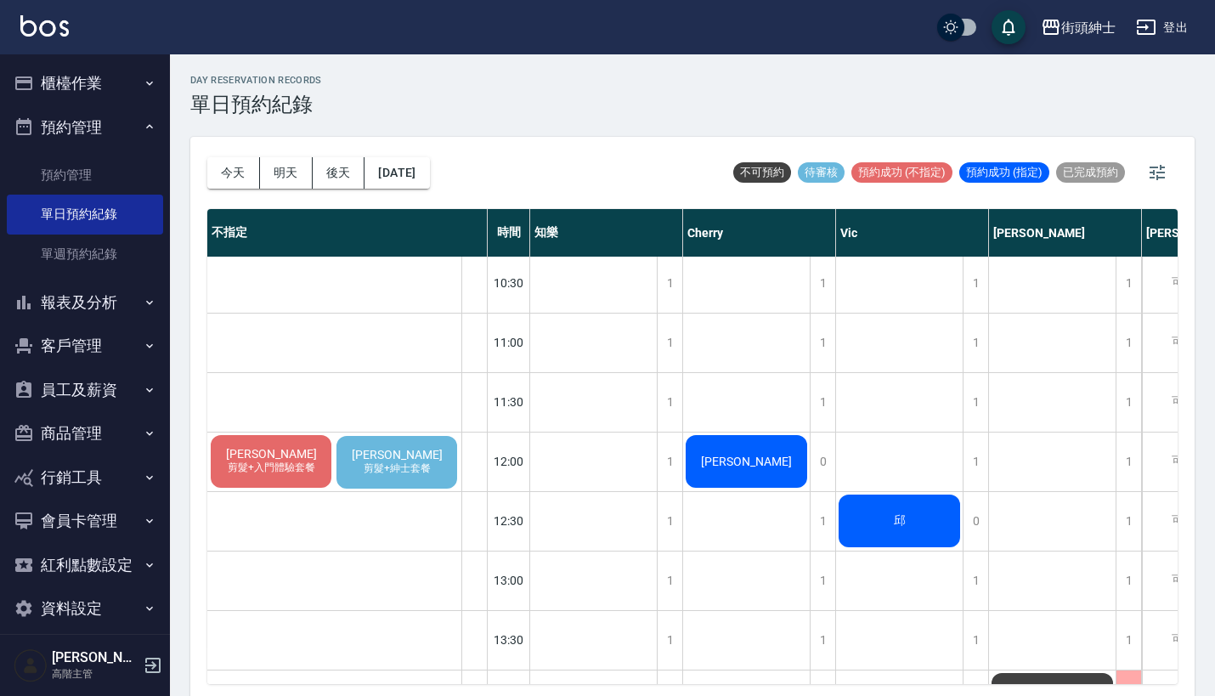
scroll to position [182, 0]
click at [421, 444] on div "[PERSON_NAME] 剪髮+紳士套餐" at bounding box center [397, 462] width 126 height 58
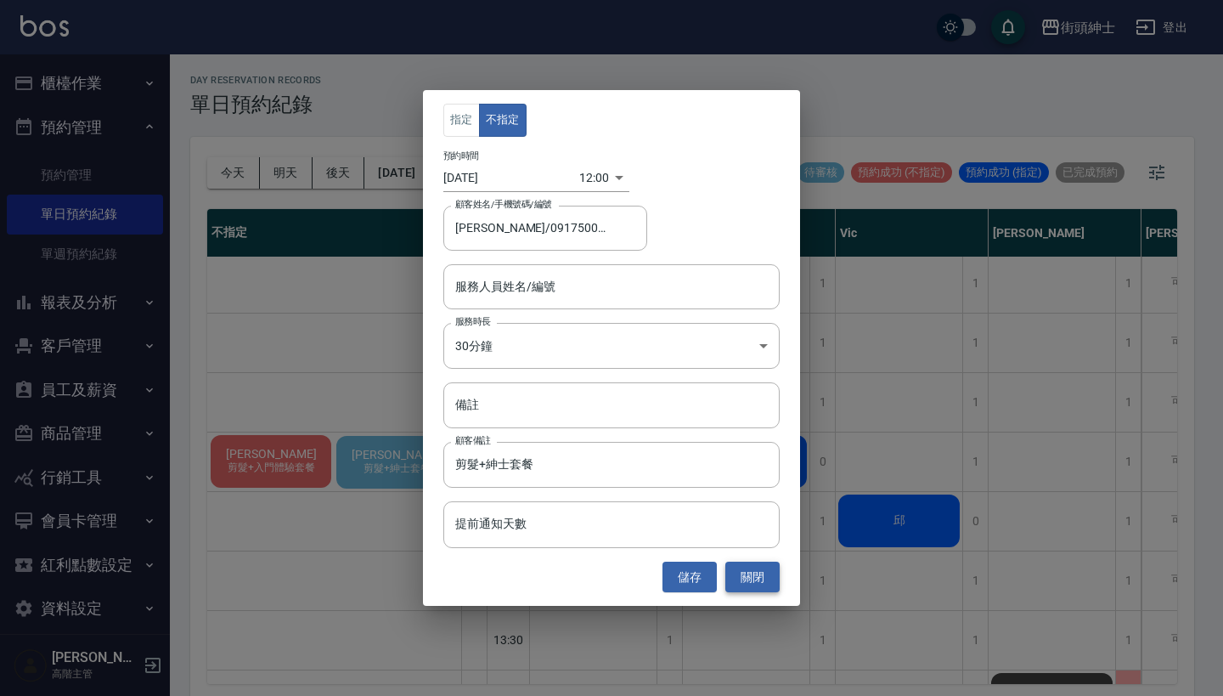
click at [760, 576] on button "關閉" at bounding box center [752, 577] width 54 height 31
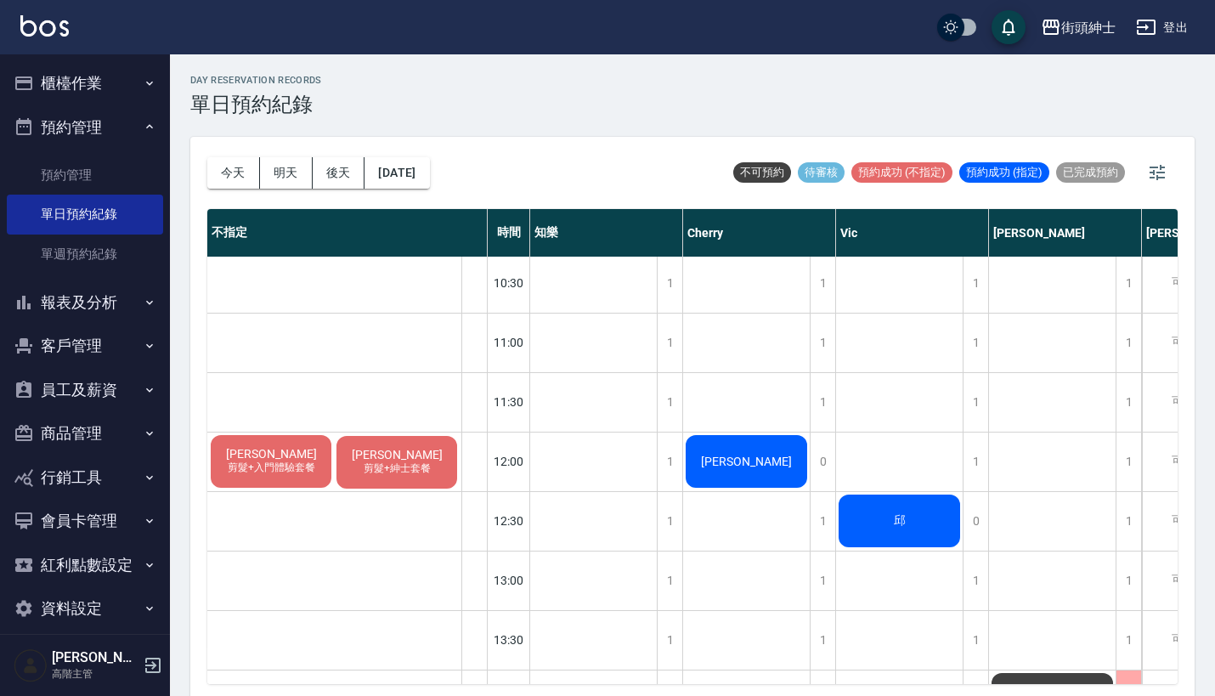
scroll to position [200, 0]
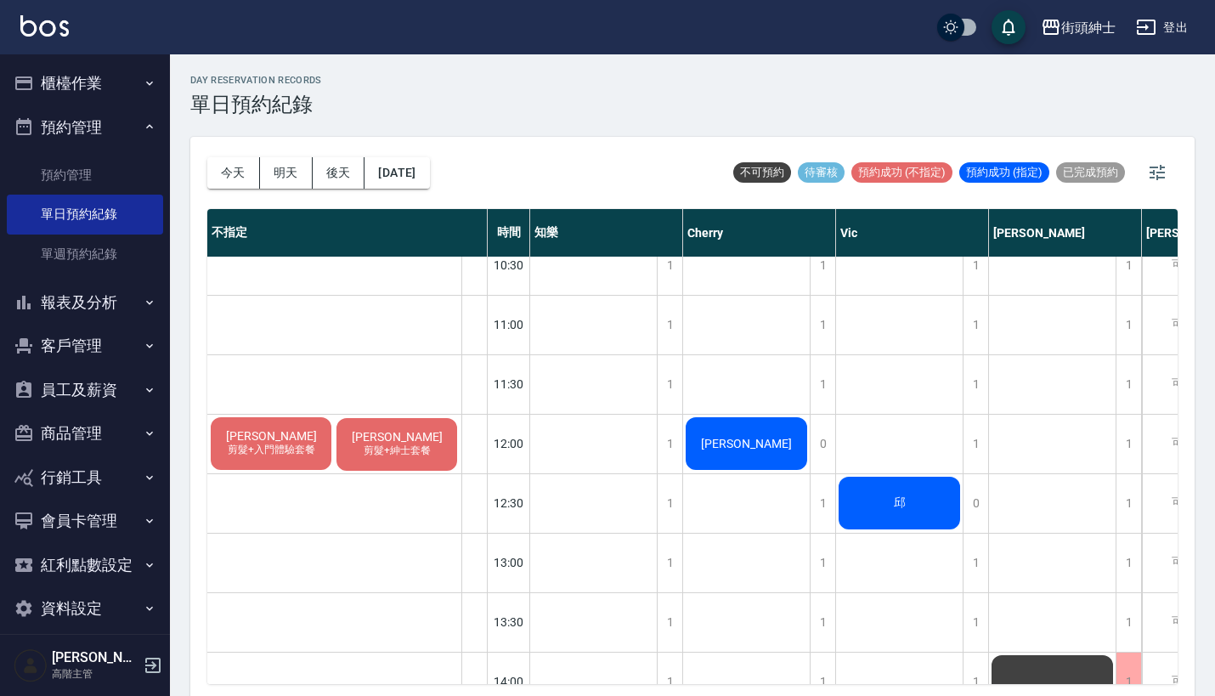
click at [319, 457] on span "剪髮+紳士套餐" at bounding box center [271, 450] width 94 height 14
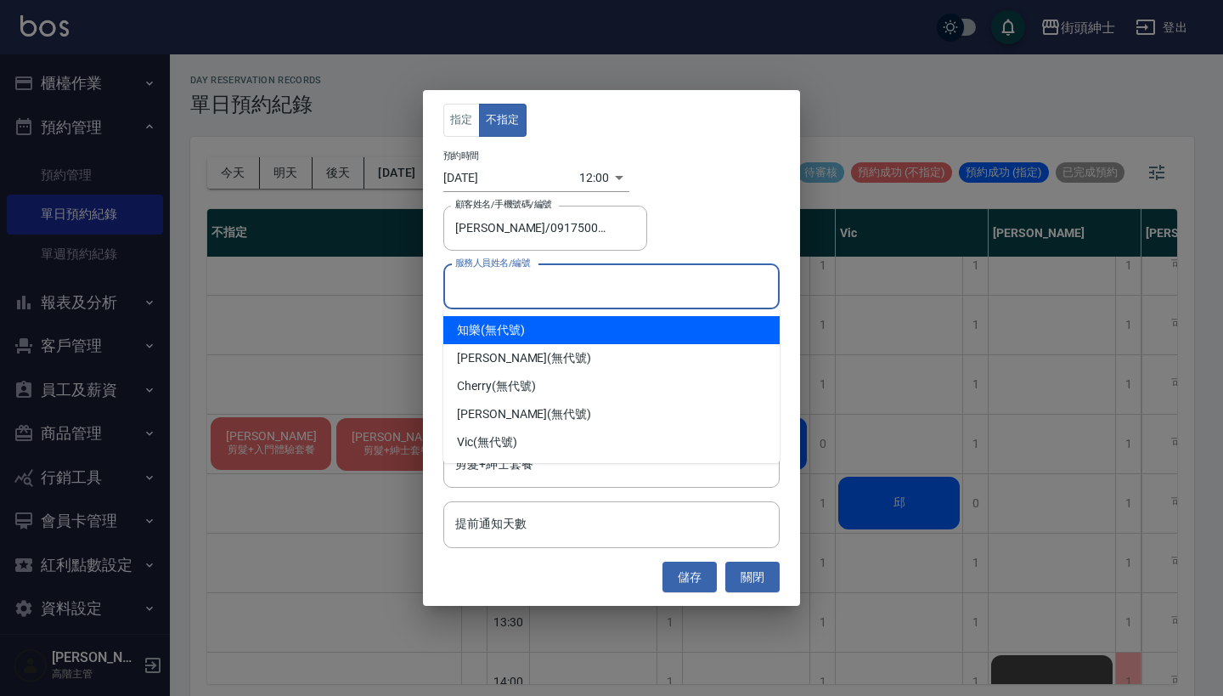
click at [552, 282] on input "服務人員姓名/編號" at bounding box center [611, 287] width 321 height 30
click at [556, 334] on div "知樂 (無代號)" at bounding box center [611, 330] width 336 height 28
type input "知樂(無代號)"
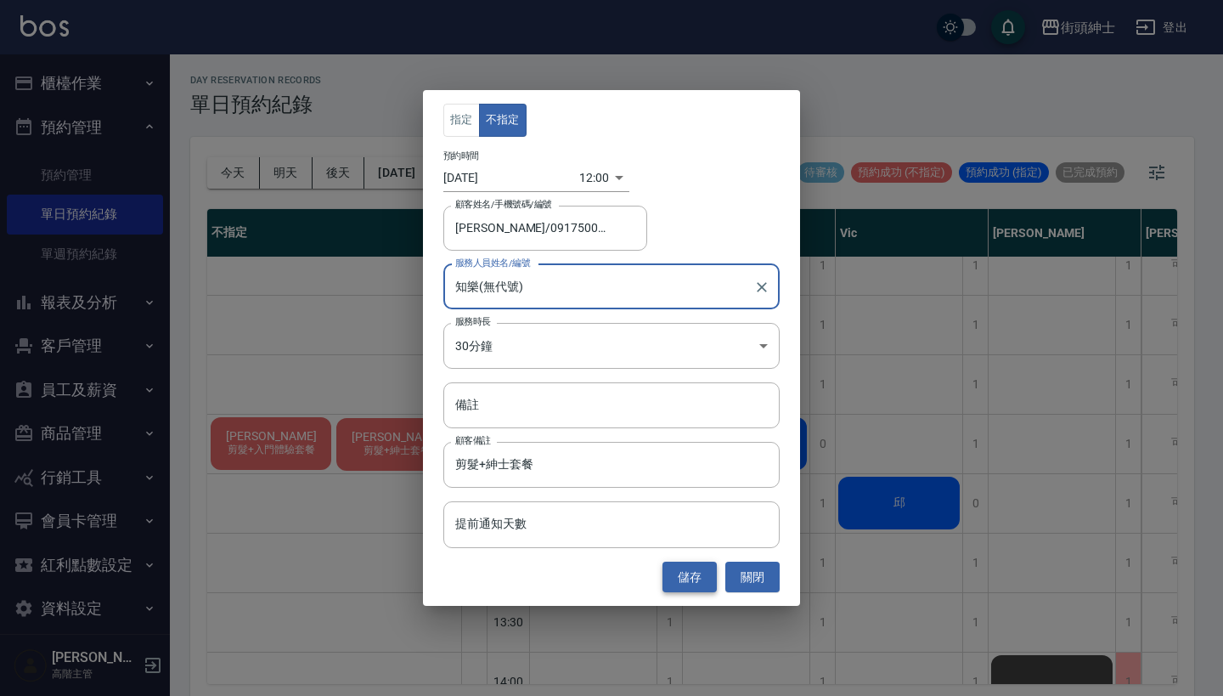
click at [699, 579] on button "儲存" at bounding box center [690, 577] width 54 height 31
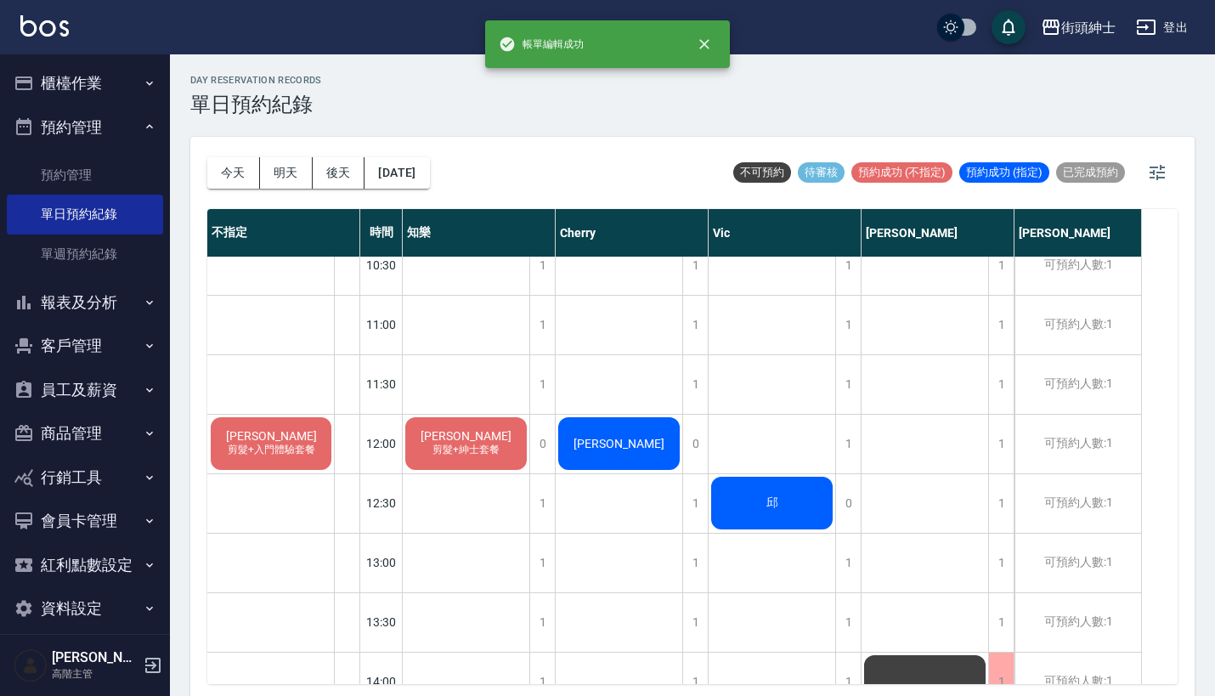
click at [478, 447] on span "剪髮+紳士套餐" at bounding box center [466, 450] width 74 height 14
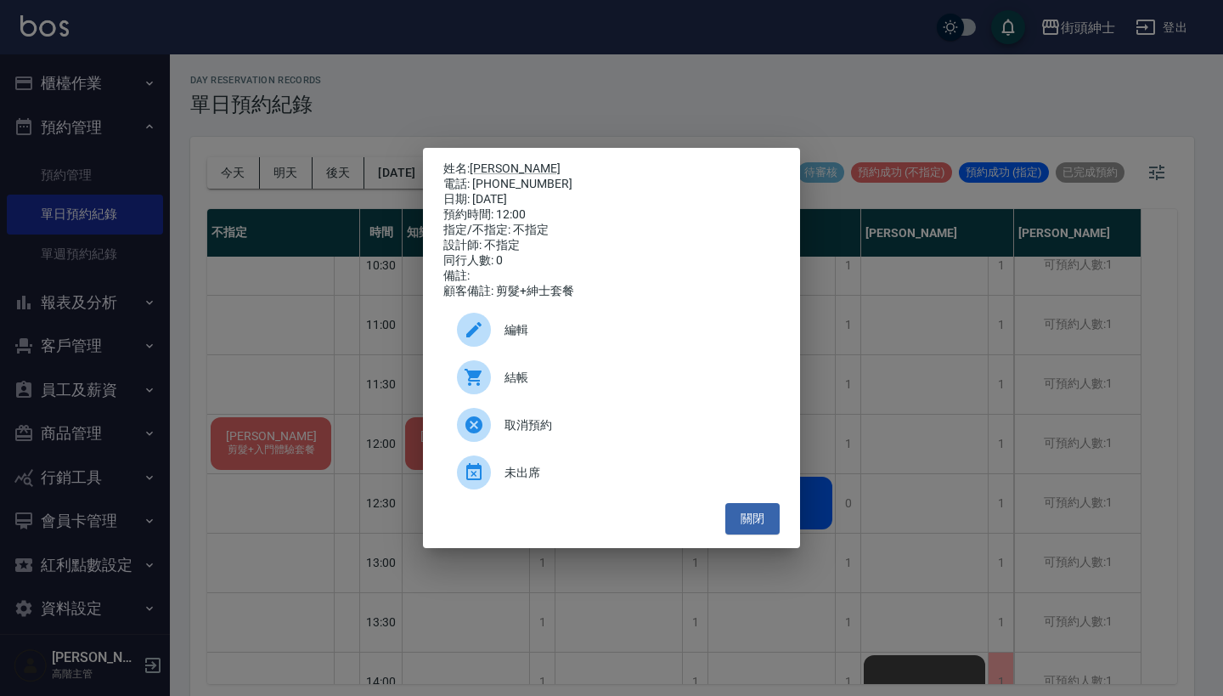
click at [653, 226] on div "指定/不指定: 不指定" at bounding box center [611, 230] width 336 height 15
click at [827, 283] on div "姓名: [PERSON_NAME] 電話: [PHONE_NUMBER] 日期: [DATE] 預約時間: 12:00 指定/不指定: 不指定 設計師: 不指…" at bounding box center [611, 348] width 1223 height 696
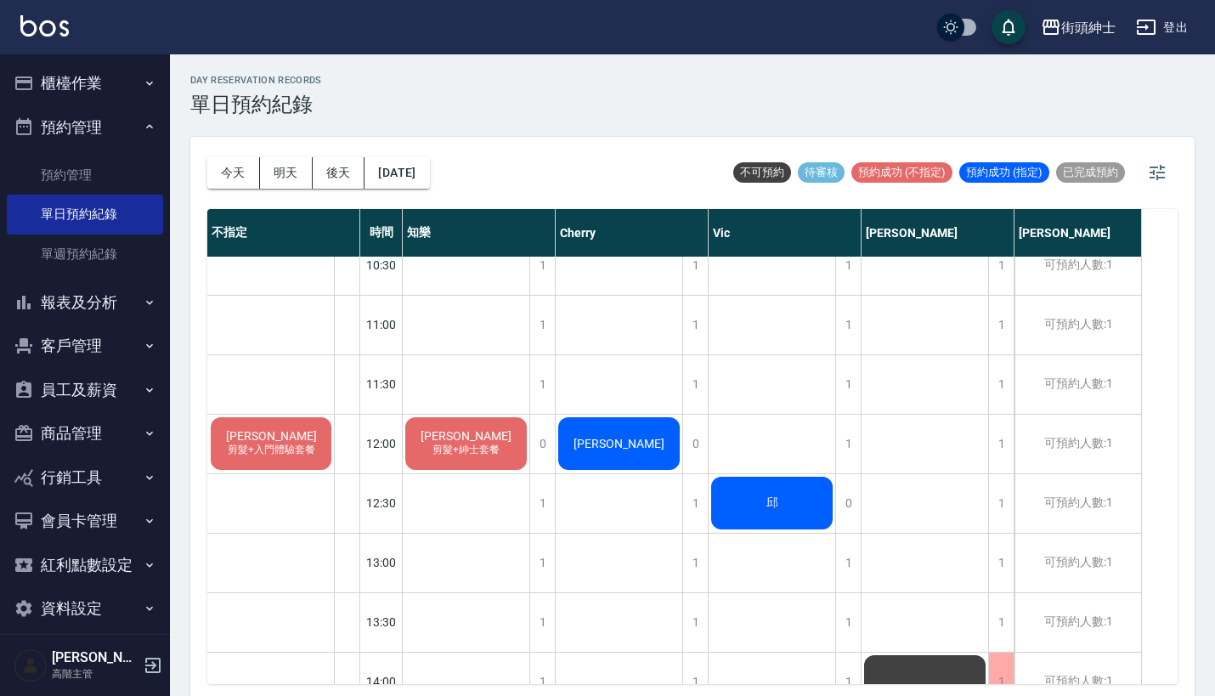
click at [469, 444] on span "剪髮+紳士套餐" at bounding box center [466, 450] width 74 height 14
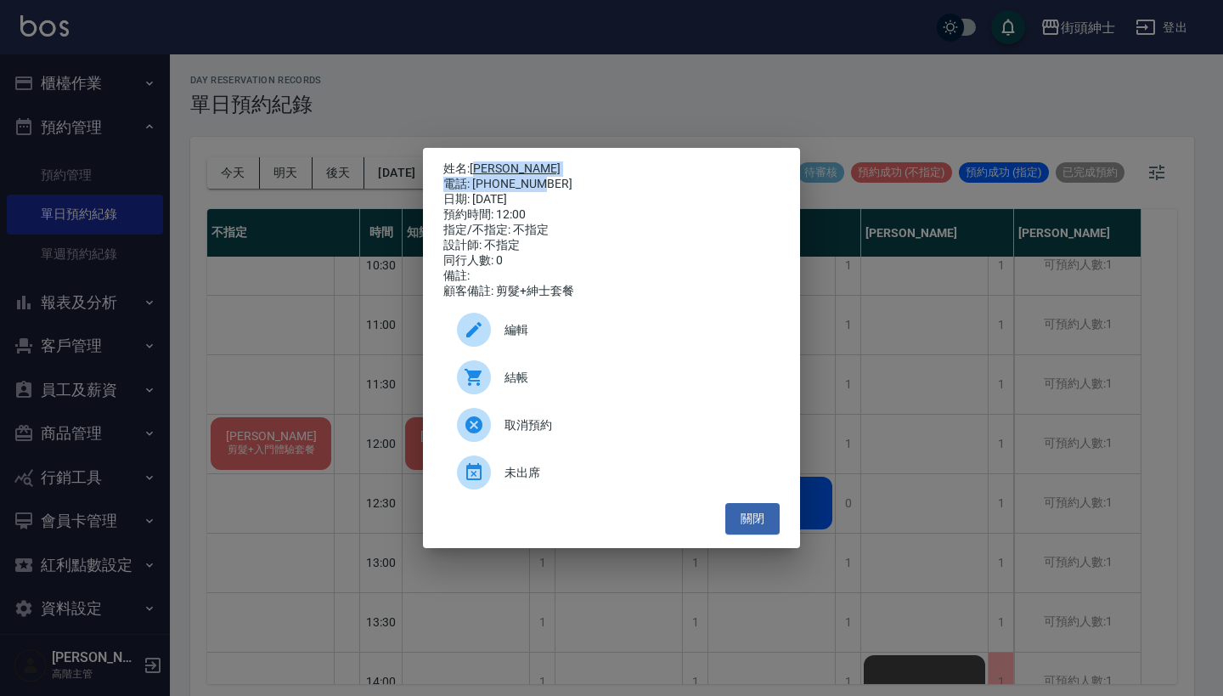
drag, startPoint x: 541, startPoint y: 178, endPoint x: 479, endPoint y: 162, distance: 64.1
click at [479, 162] on div "姓名: [PERSON_NAME] 電話: [PHONE_NUMBER] 日期: [DATE] 預約時間: 12:00 指定/不指定: 不指定 設計師: 不指…" at bounding box center [611, 230] width 336 height 138
copy div "庭萱 電話: [PHONE_NUMBER]"
click at [1067, 538] on div "姓名: [PERSON_NAME] 電話: [PHONE_NUMBER] 日期: [DATE] 預約時間: 12:00 指定/不指定: 不指定 設計師: 不指…" at bounding box center [611, 348] width 1223 height 696
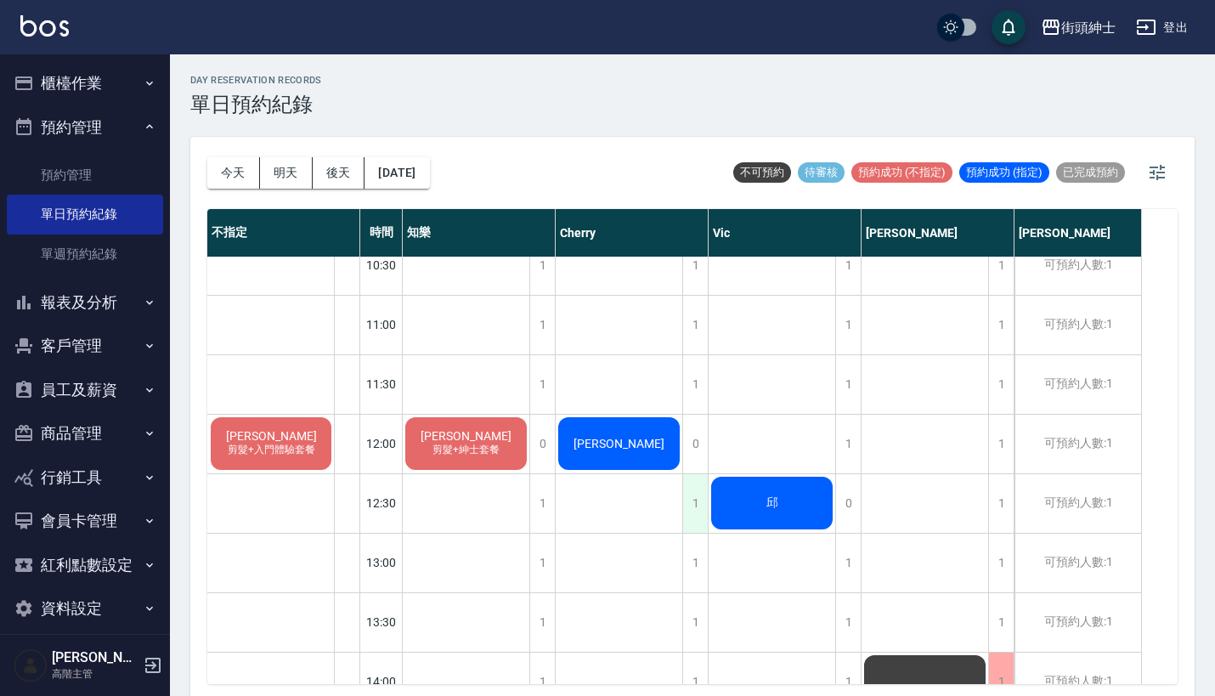
click at [697, 494] on div "1" at bounding box center [694, 503] width 25 height 59
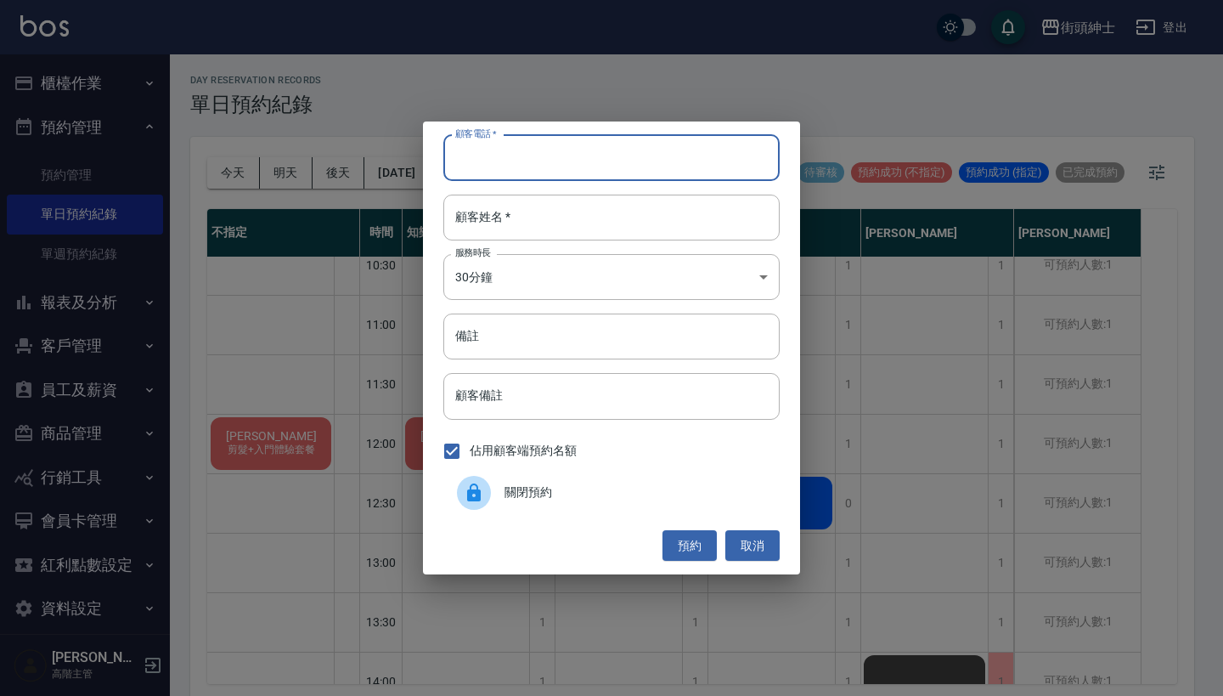
click at [978, 415] on div "顧客電話   * 顧客電話   * 顧客姓名   * 顧客姓名   * 服務時長 30分鐘 1 服務時長 備註 備註 顧客備註 顧客備註 佔用顧客端預約名額 …" at bounding box center [611, 348] width 1223 height 696
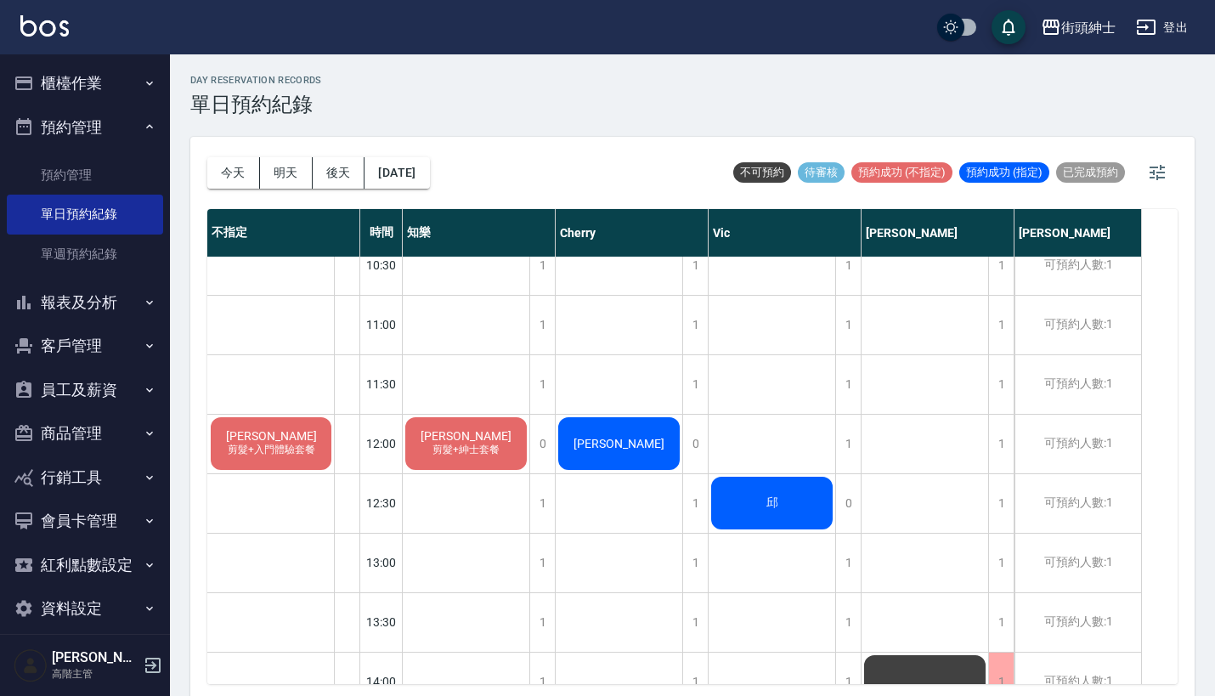
scroll to position [265, 0]
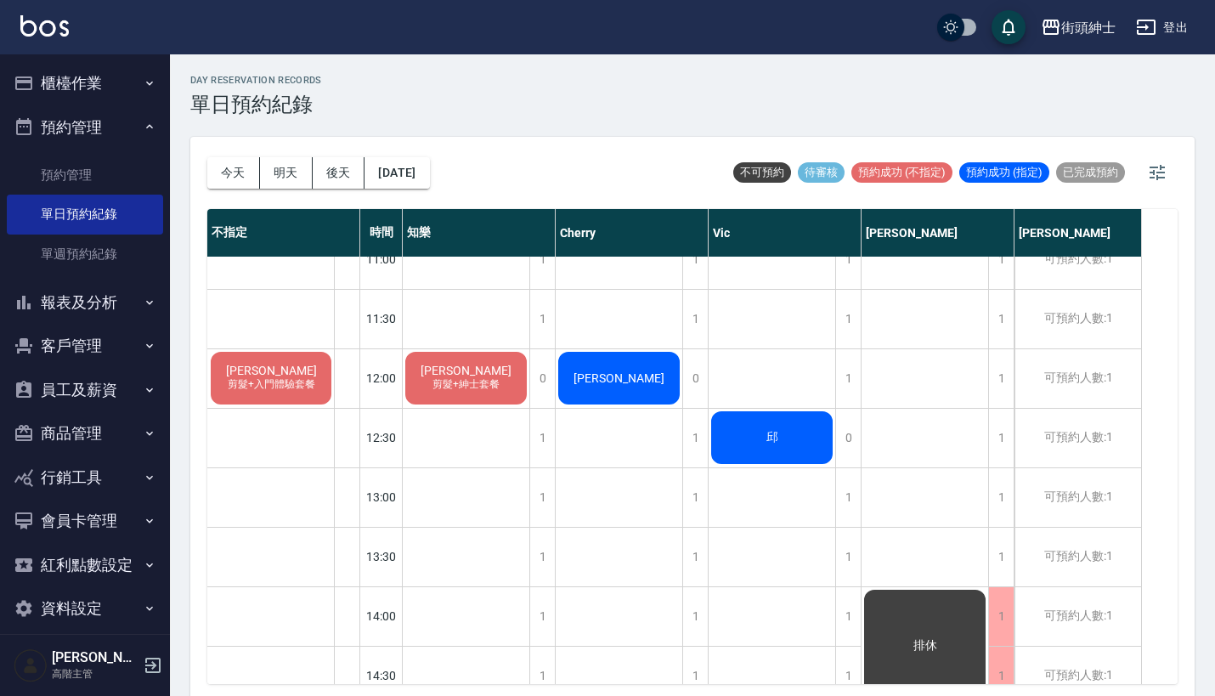
click at [298, 362] on div "[PERSON_NAME] 剪髮+入門體驗套餐" at bounding box center [271, 378] width 126 height 58
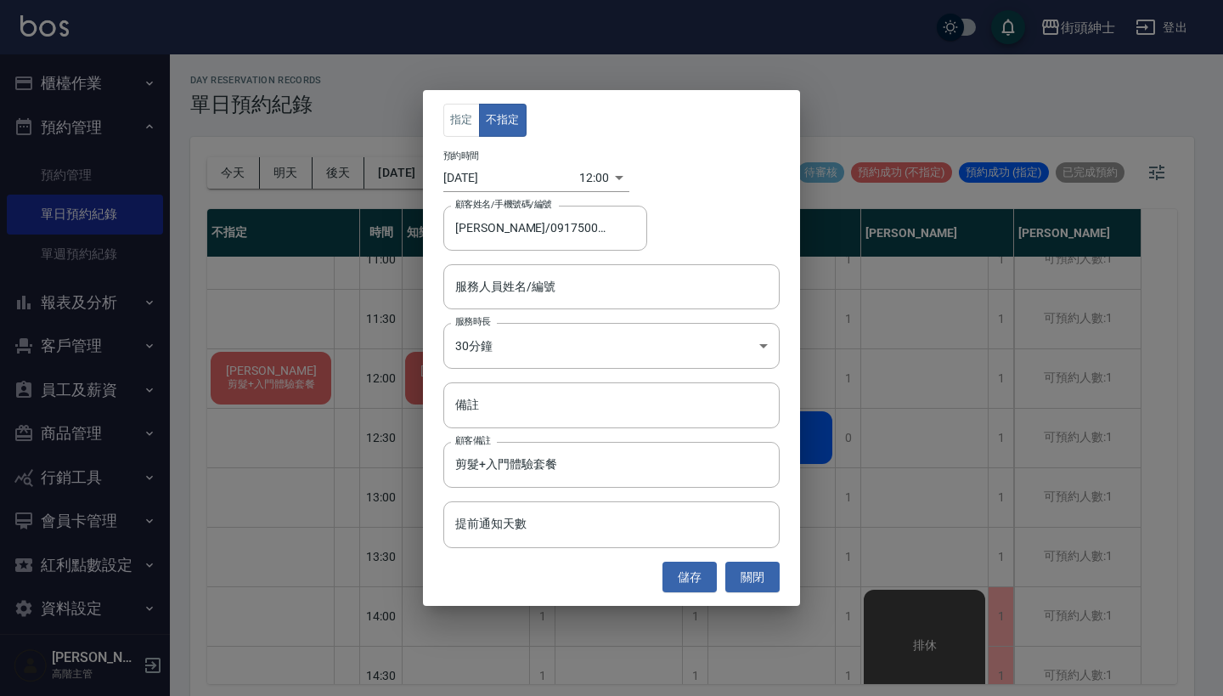
click at [974, 468] on div "指定 不指定 預約時間 [DATE] 12:00 1755057600000 顧客姓名/手機號碼/編號 [PERSON_NAME]/0917500793 顧客…" at bounding box center [611, 348] width 1223 height 696
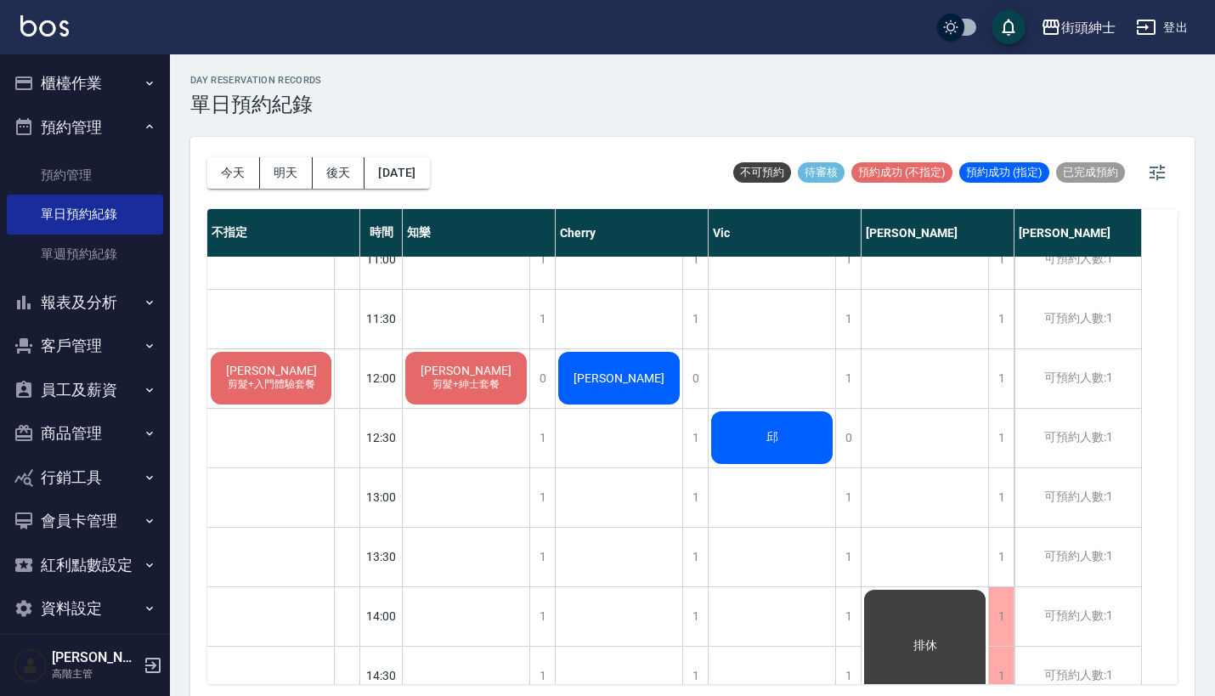
click at [520, 370] on div "[PERSON_NAME] 剪髮+紳士套餐" at bounding box center [466, 378] width 127 height 58
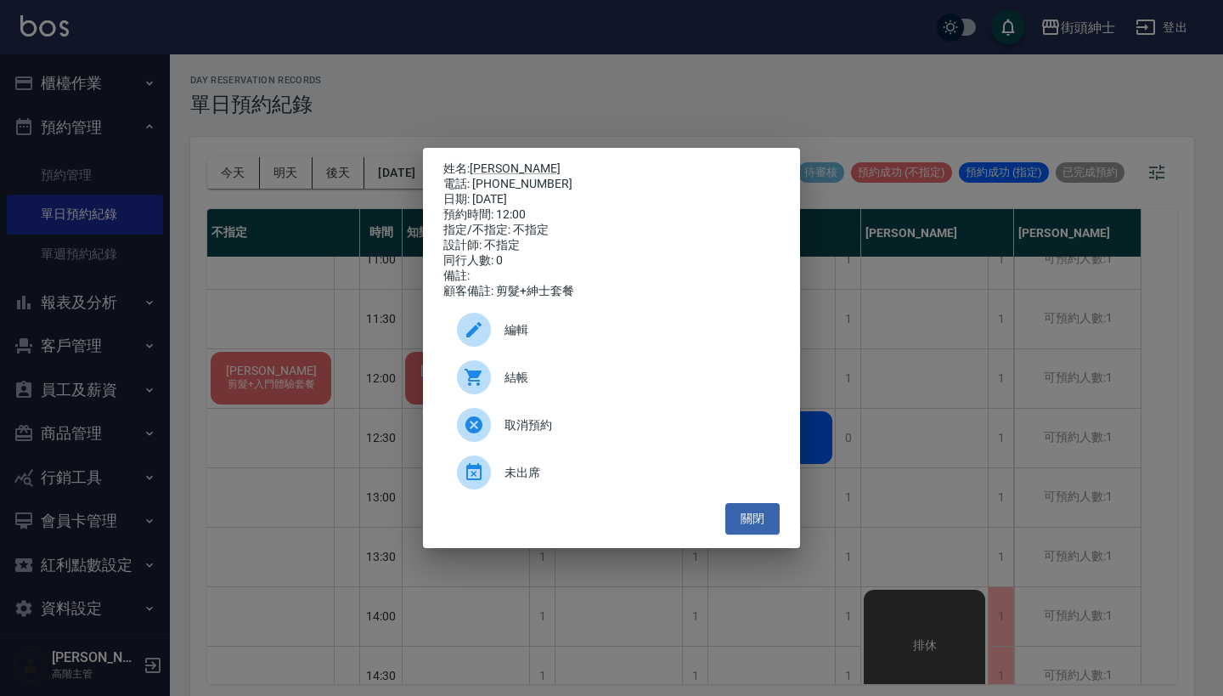
click at [609, 432] on span "取消預約" at bounding box center [636, 425] width 262 height 18
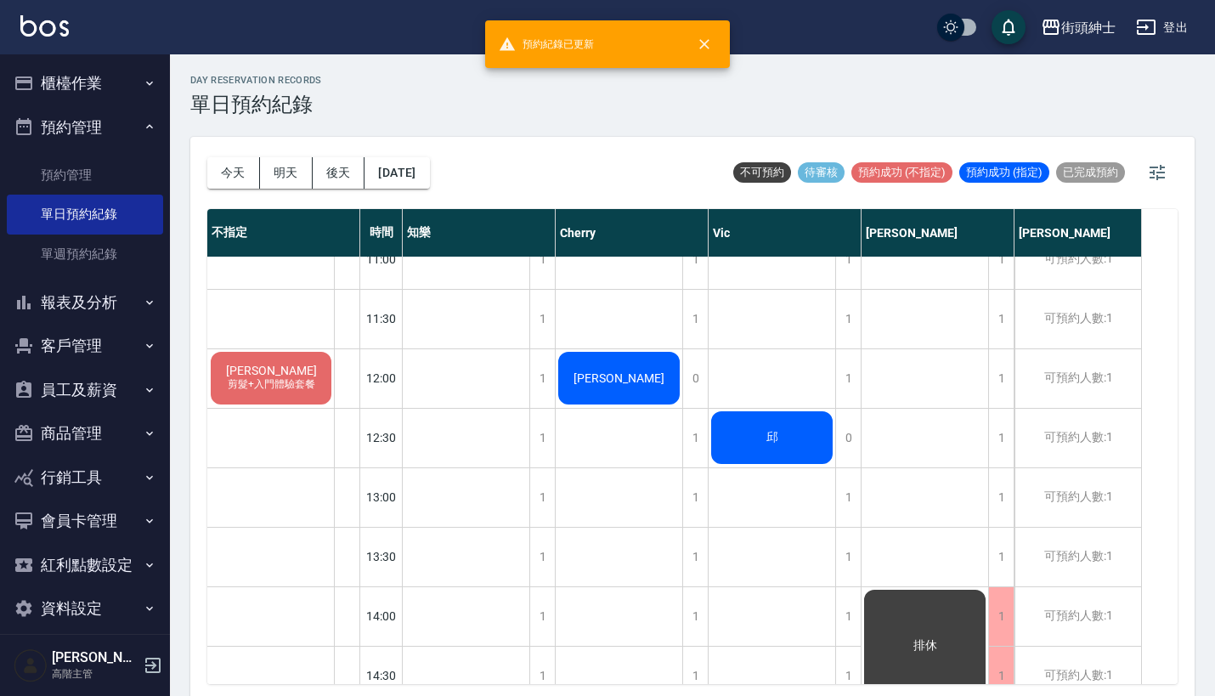
click at [305, 388] on span "剪髮+入門體驗套餐" at bounding box center [271, 384] width 94 height 14
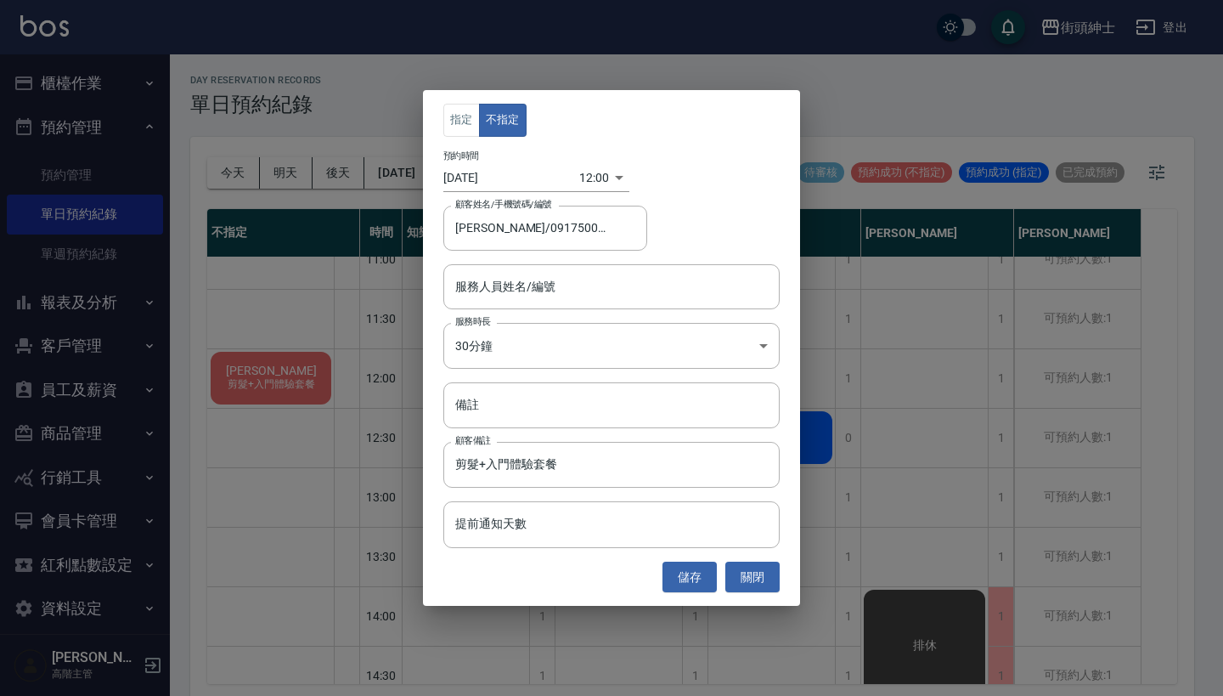
click at [866, 453] on div "指定 不指定 預約時間 [DATE] 12:00 1755057600000 顧客姓名/手機號碼/編號 [PERSON_NAME]/0917500793 顧客…" at bounding box center [611, 348] width 1223 height 696
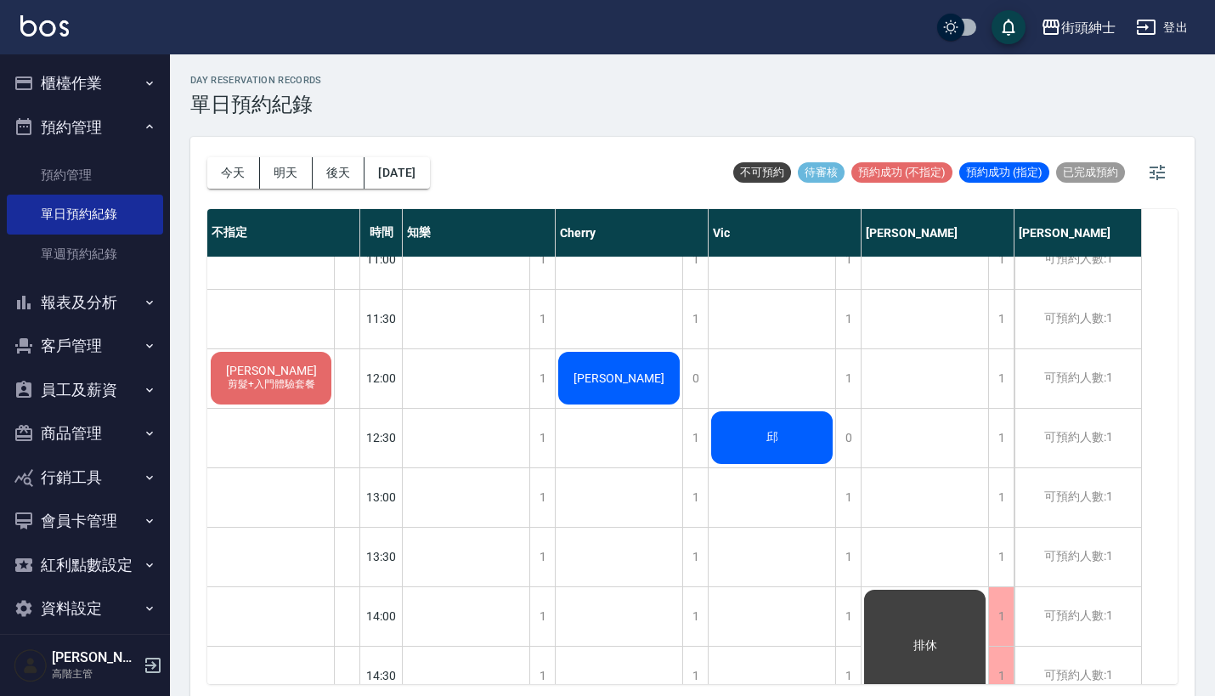
click at [260, 381] on span "剪髮+入門體驗套餐" at bounding box center [271, 384] width 94 height 14
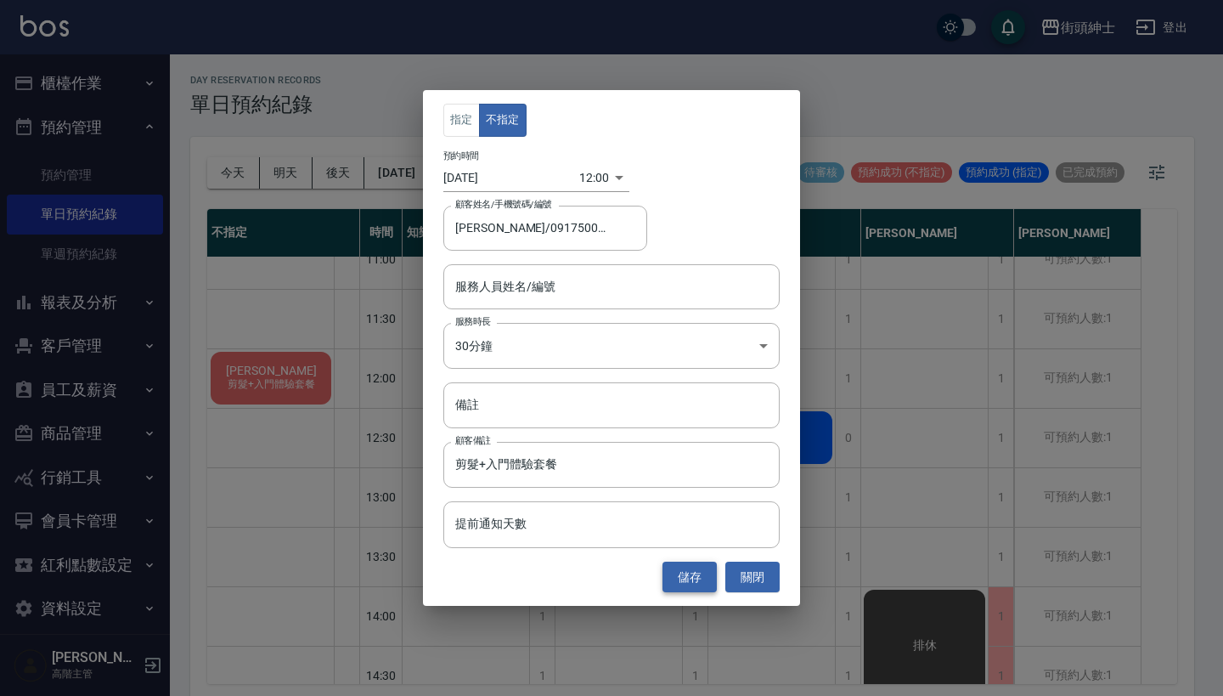
click at [685, 573] on button "儲存" at bounding box center [690, 577] width 54 height 31
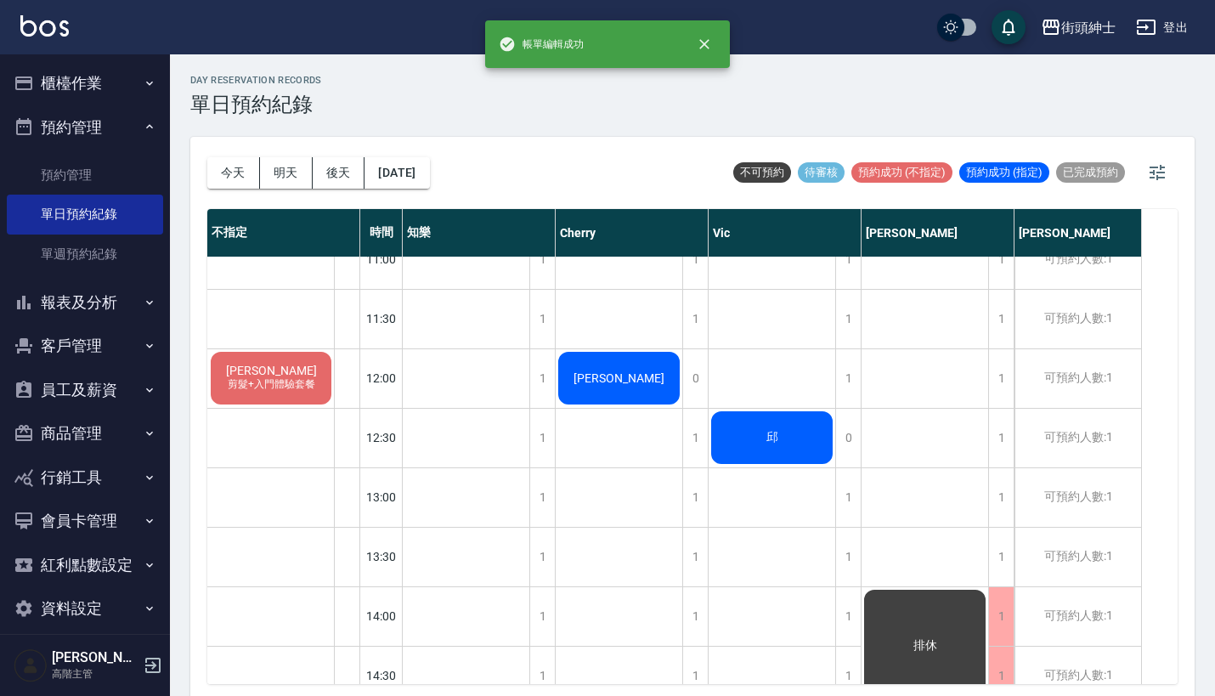
click at [236, 376] on div "[PERSON_NAME] 剪髮+入門體驗套餐" at bounding box center [271, 378] width 126 height 58
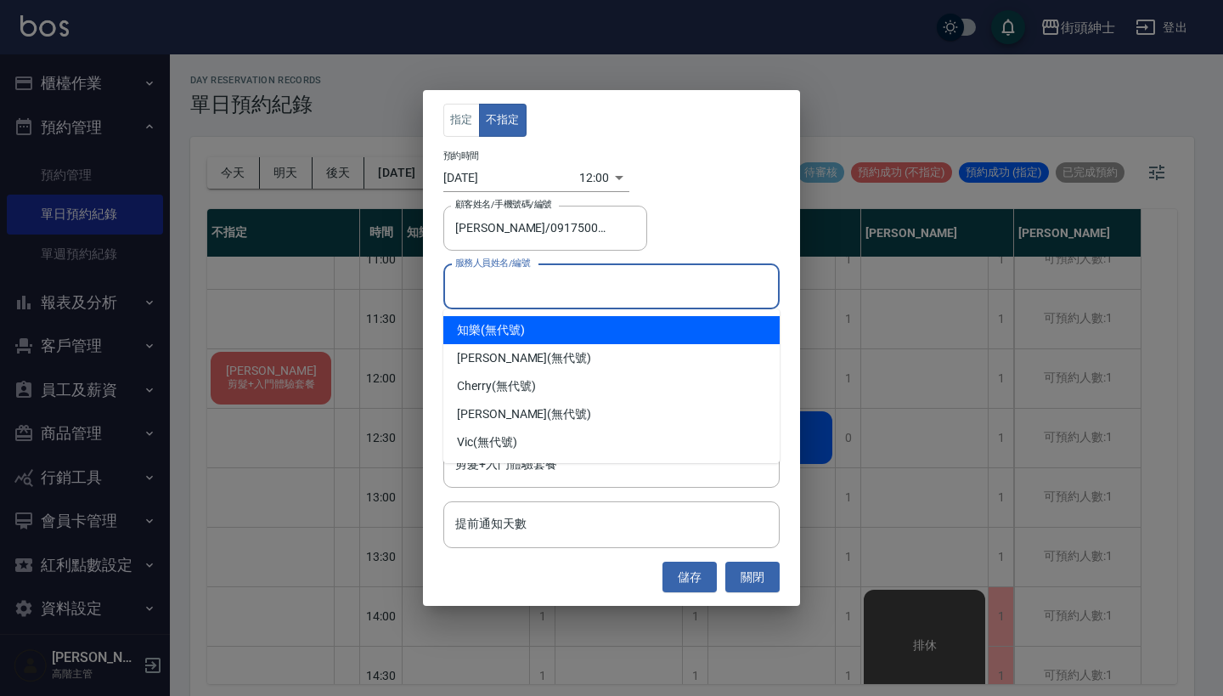
click at [563, 283] on input "服務人員姓名/編號" at bounding box center [611, 287] width 321 height 30
click at [562, 332] on div "知樂 (無代號)" at bounding box center [611, 330] width 336 height 28
type input "知樂(無代號)"
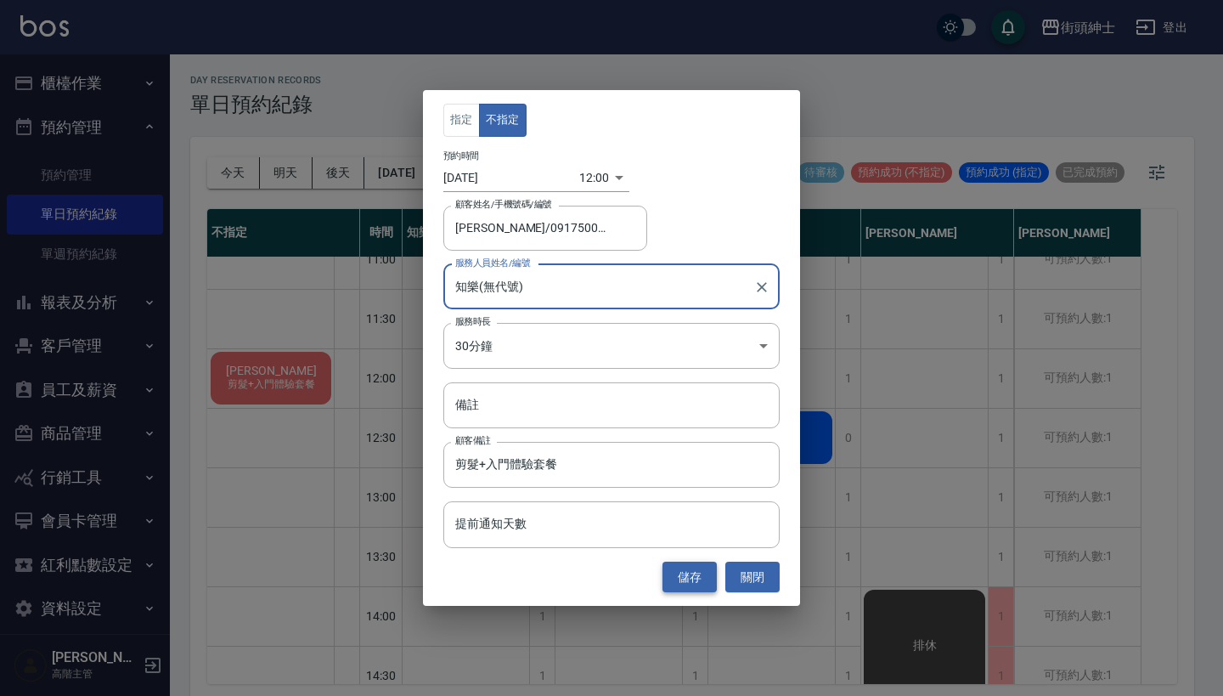
click at [697, 581] on button "儲存" at bounding box center [690, 577] width 54 height 31
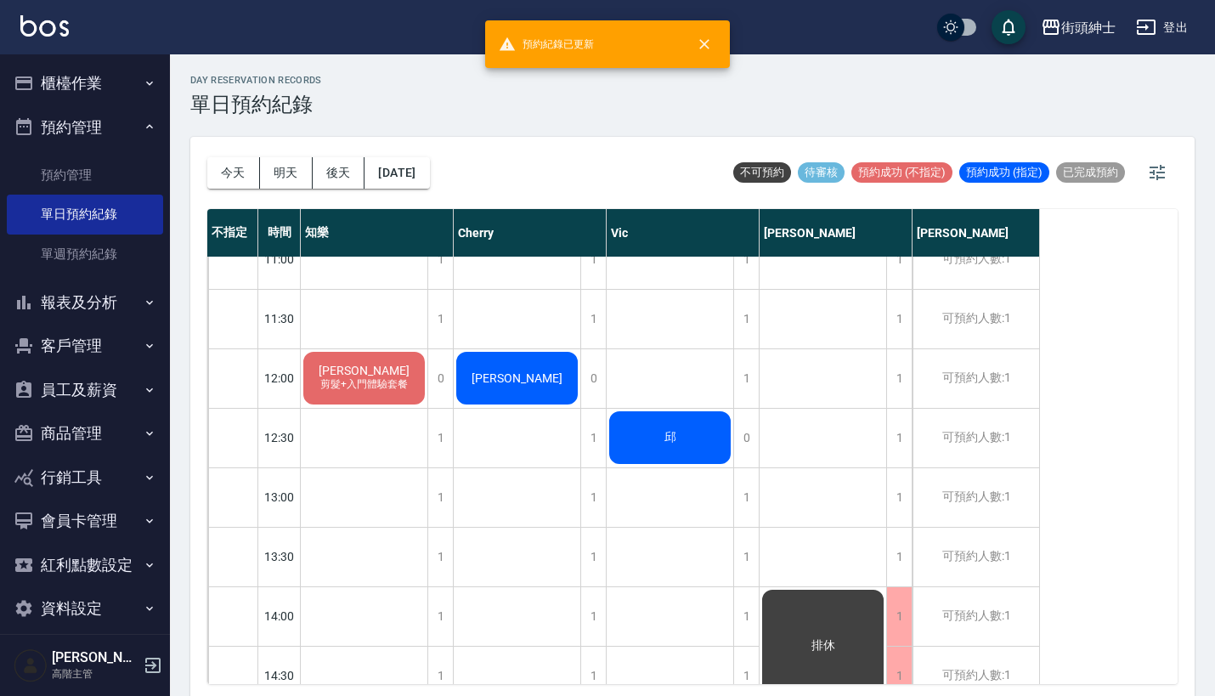
click at [378, 387] on span "剪髮+入門體驗套餐" at bounding box center [364, 384] width 94 height 14
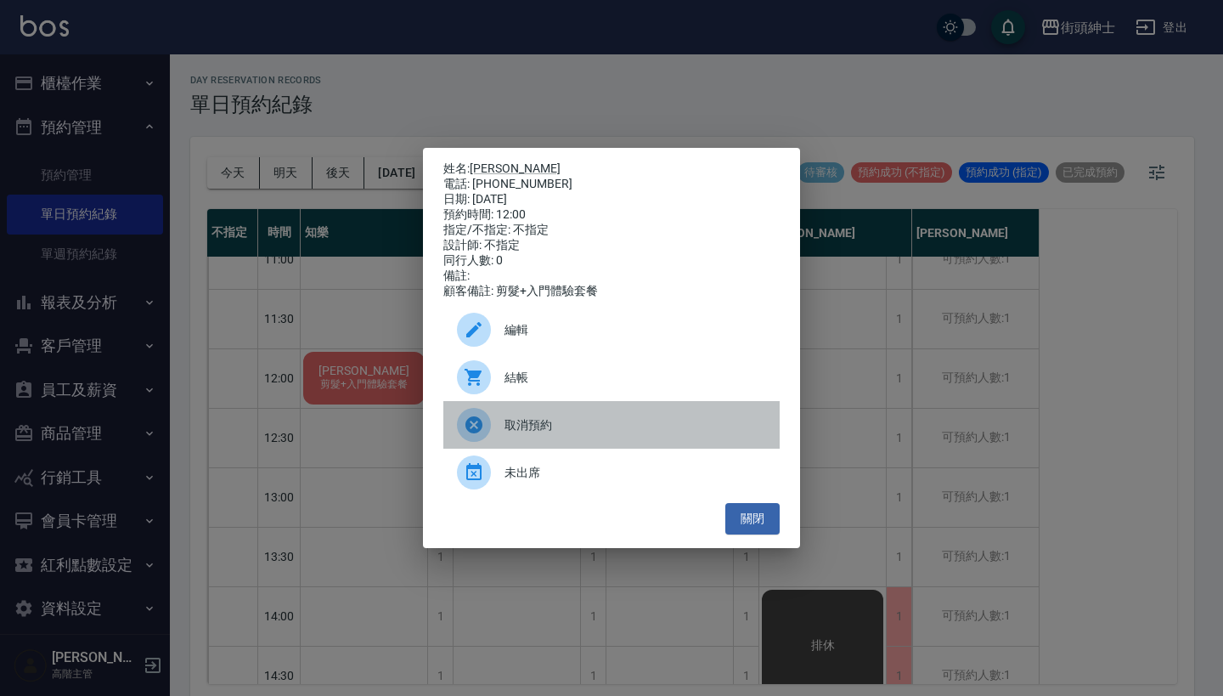
click at [575, 433] on span "取消預約" at bounding box center [636, 425] width 262 height 18
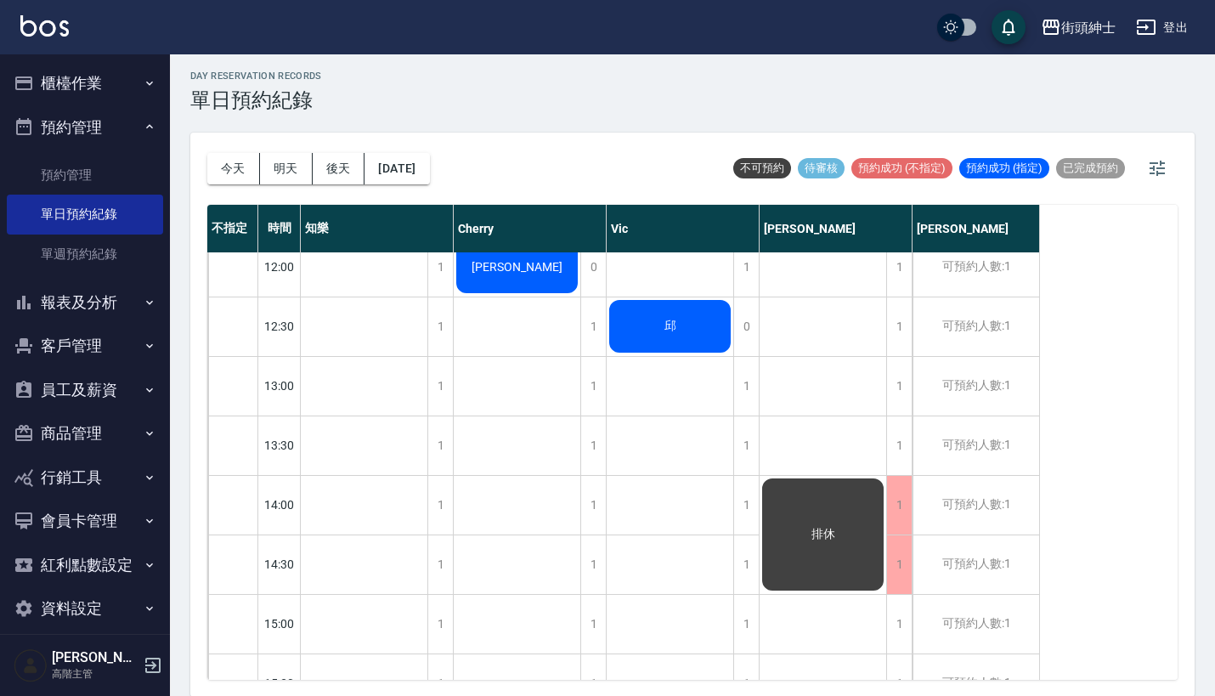
scroll to position [63, 0]
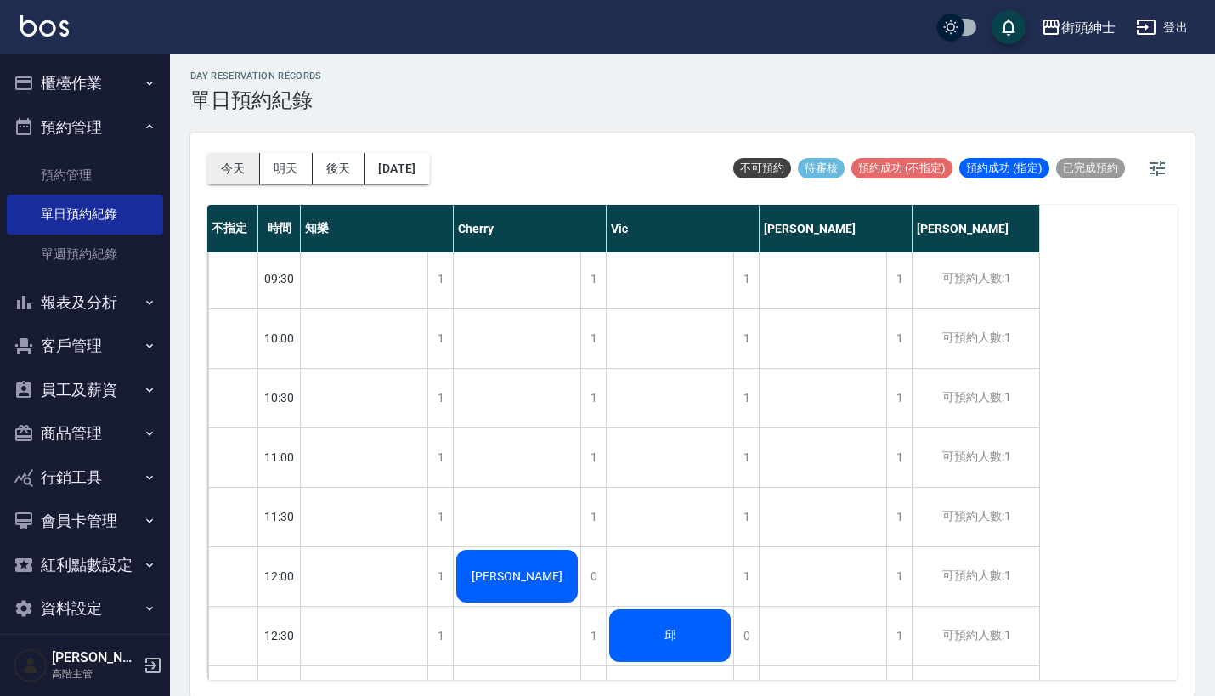
click at [228, 161] on button "今天" at bounding box center [233, 168] width 53 height 31
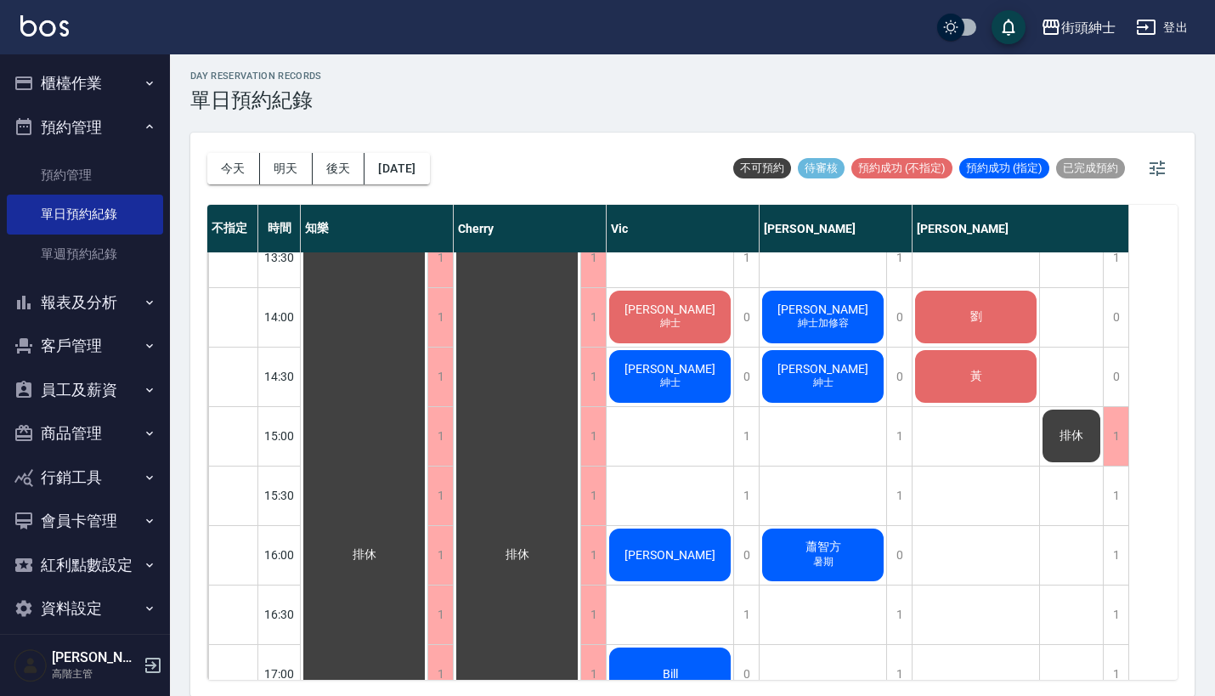
scroll to position [557, 0]
